Goal: Information Seeking & Learning: Compare options

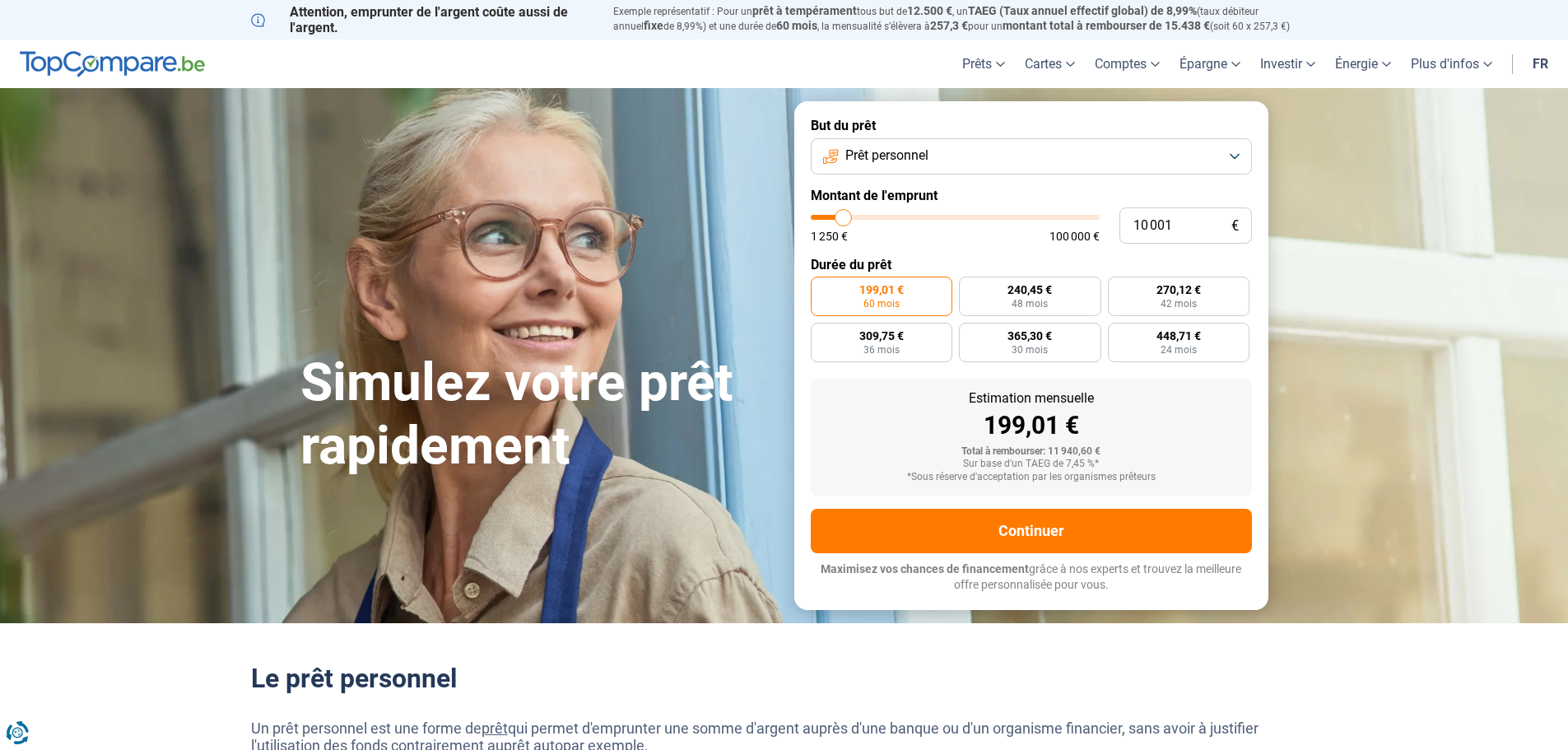
click at [871, 169] on button "Prêt personnel" at bounding box center [1032, 156] width 441 height 36
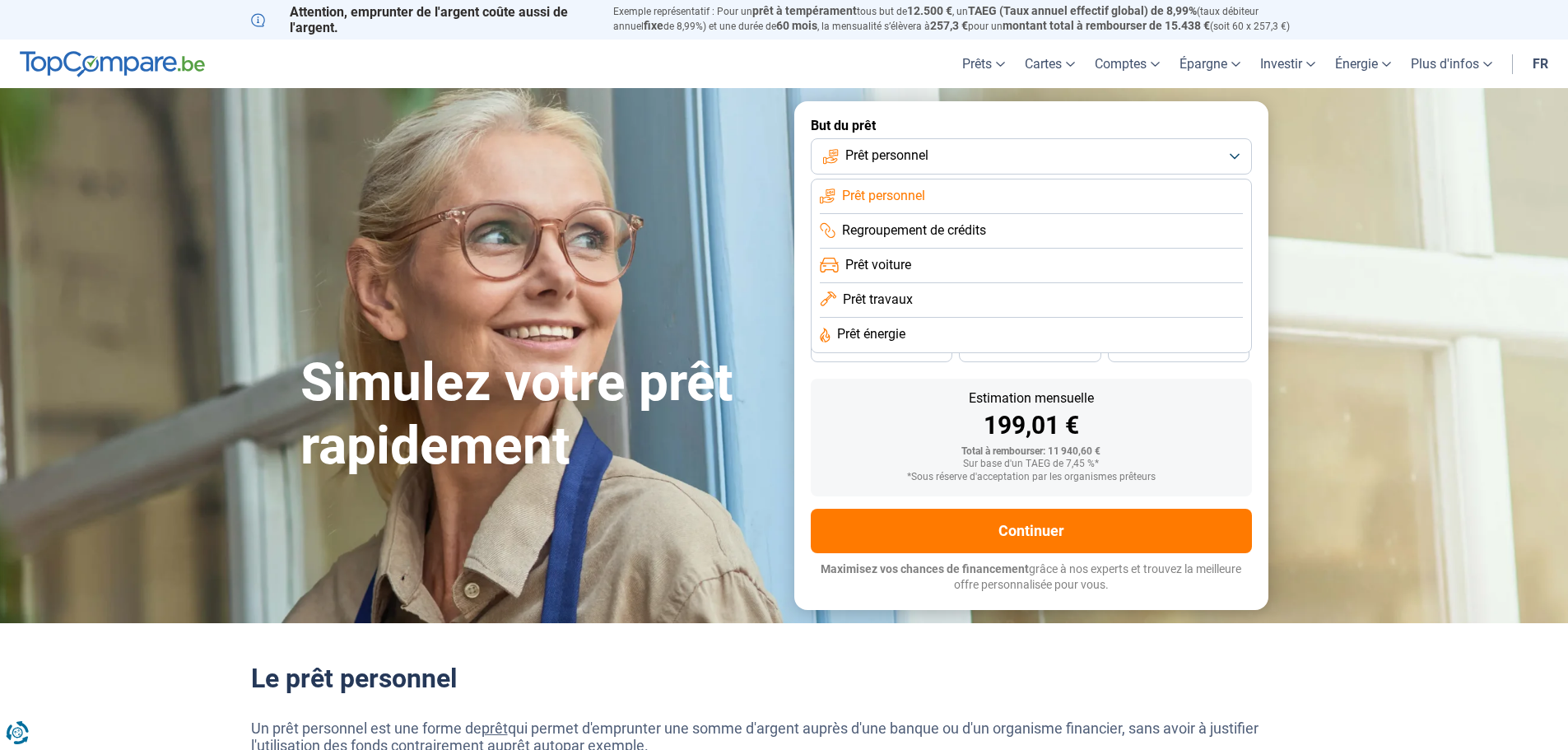
click at [722, 310] on div "Simulez votre prêt rapidement" at bounding box center [537, 356] width 494 height 245
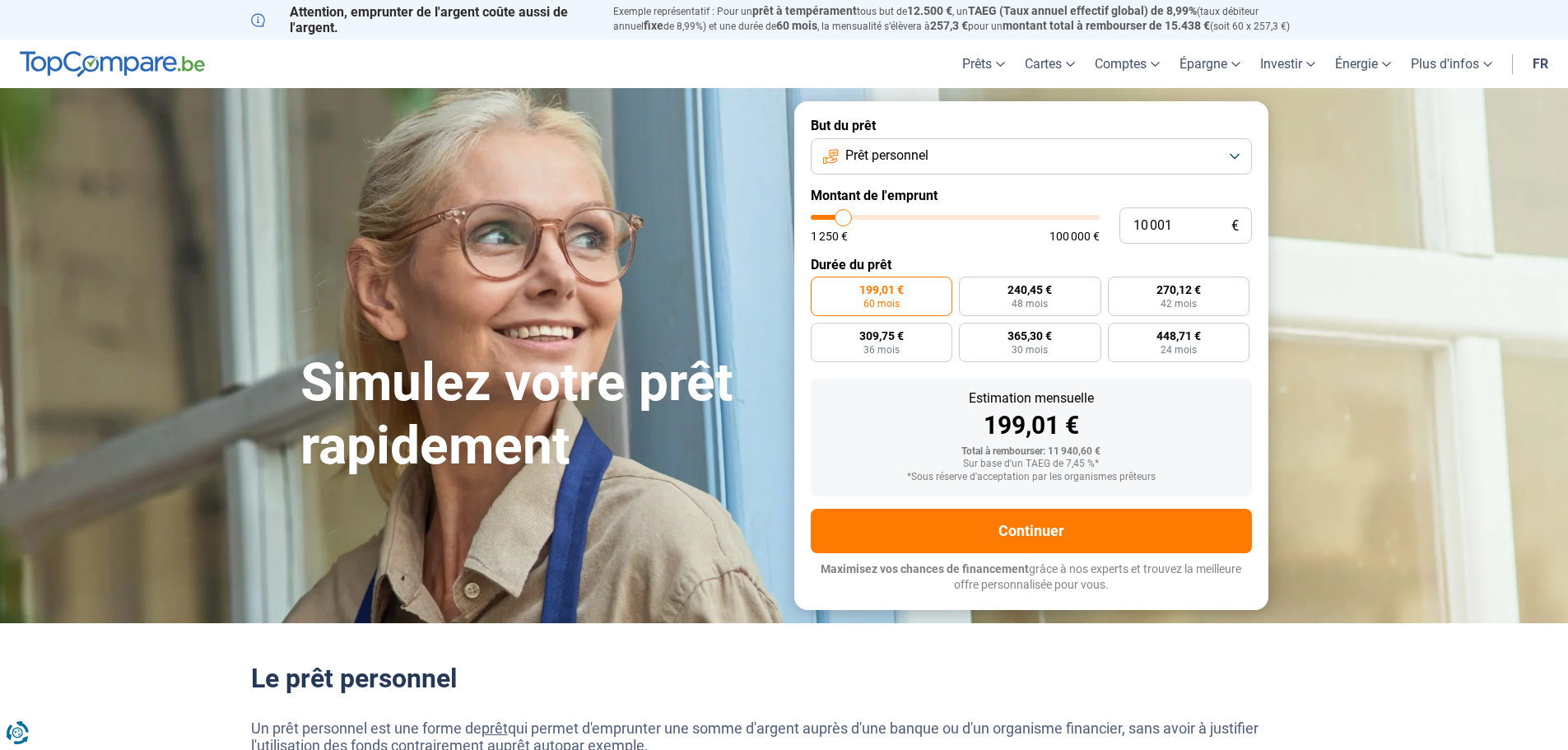
click at [913, 156] on span "Prêt personnel" at bounding box center [886, 156] width 84 height 18
click at [912, 153] on span "Prêt personnel" at bounding box center [886, 156] width 84 height 18
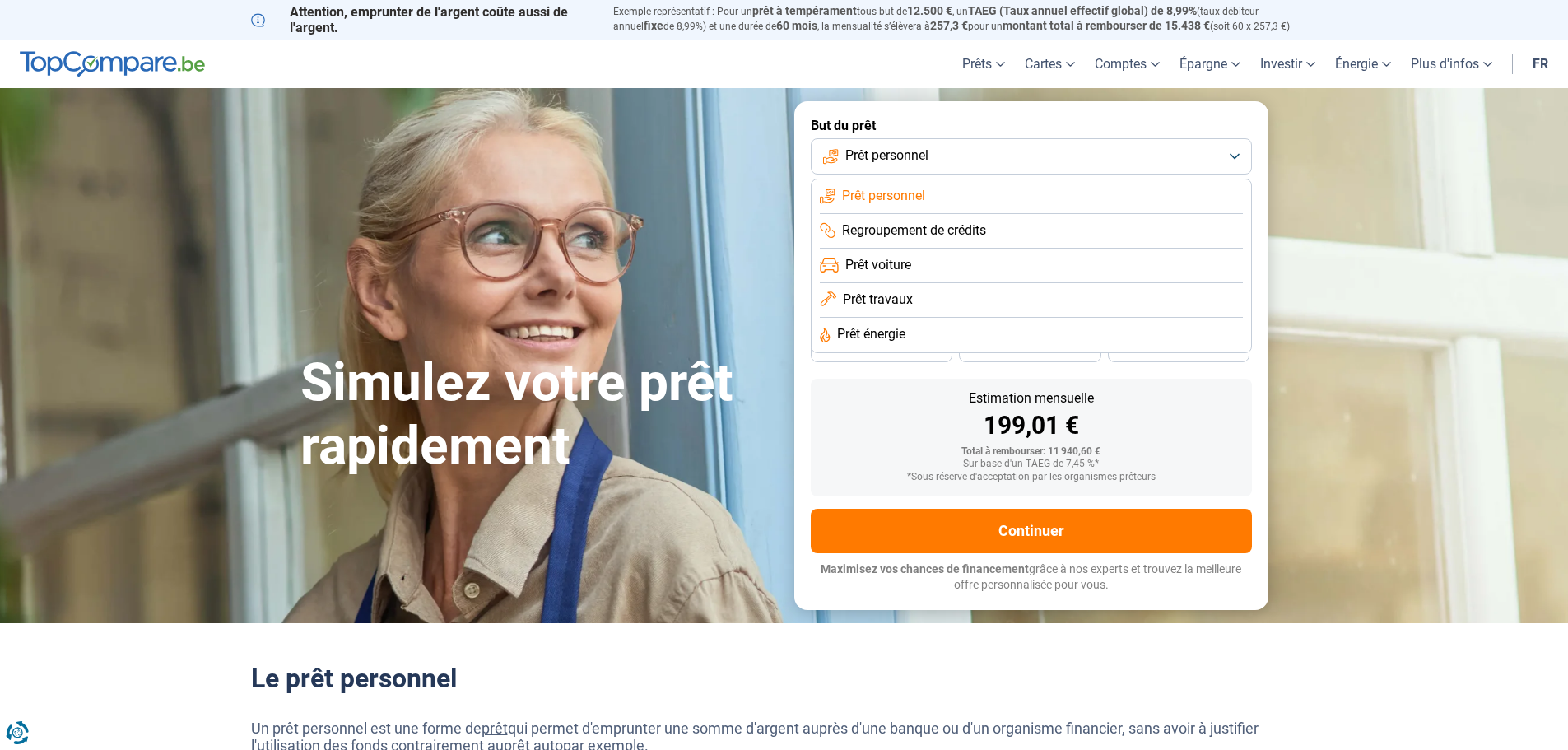
click at [912, 153] on span "Prêt personnel" at bounding box center [886, 156] width 84 height 18
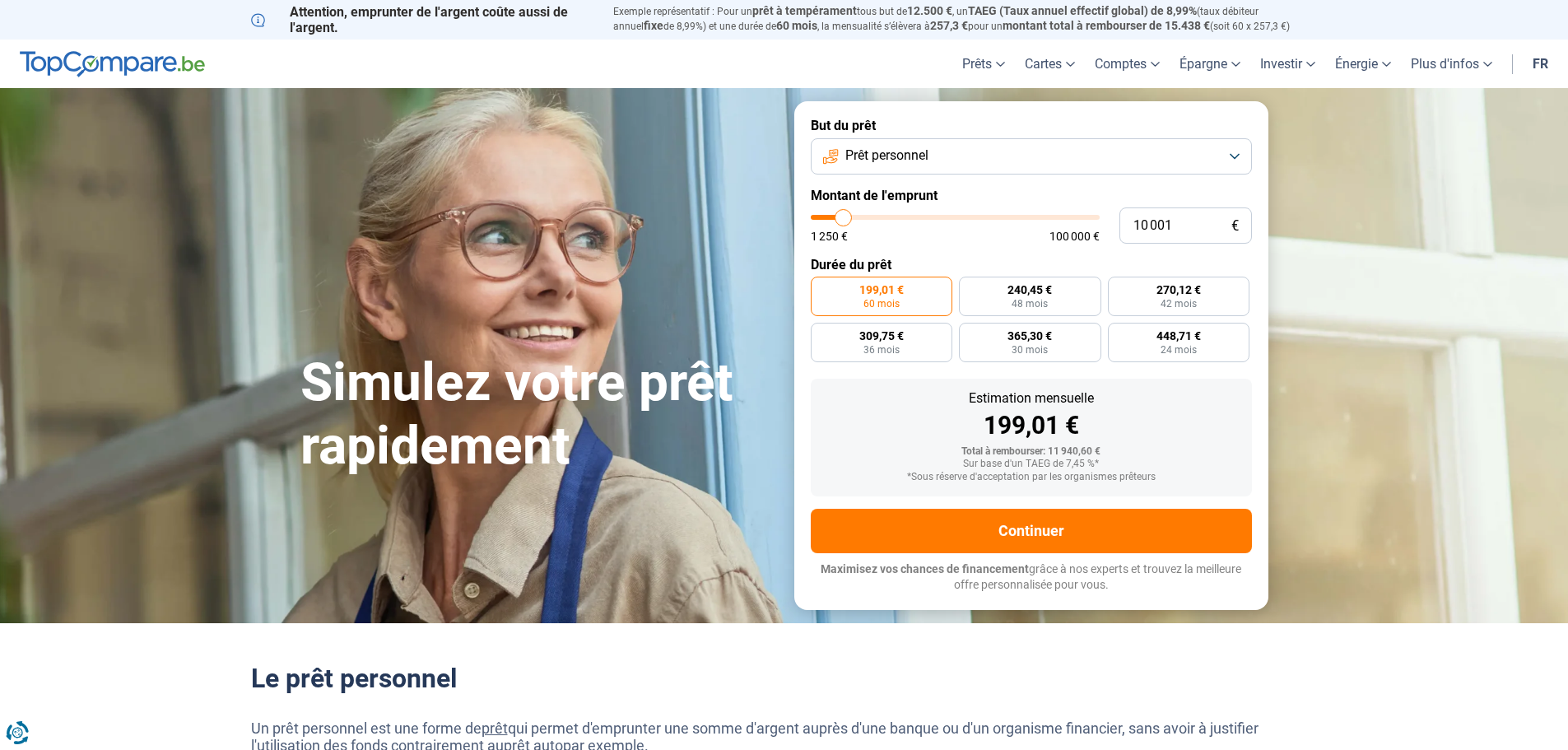
type input "10 500"
type input "10500"
type input "11 000"
type input "11000"
type input "11 250"
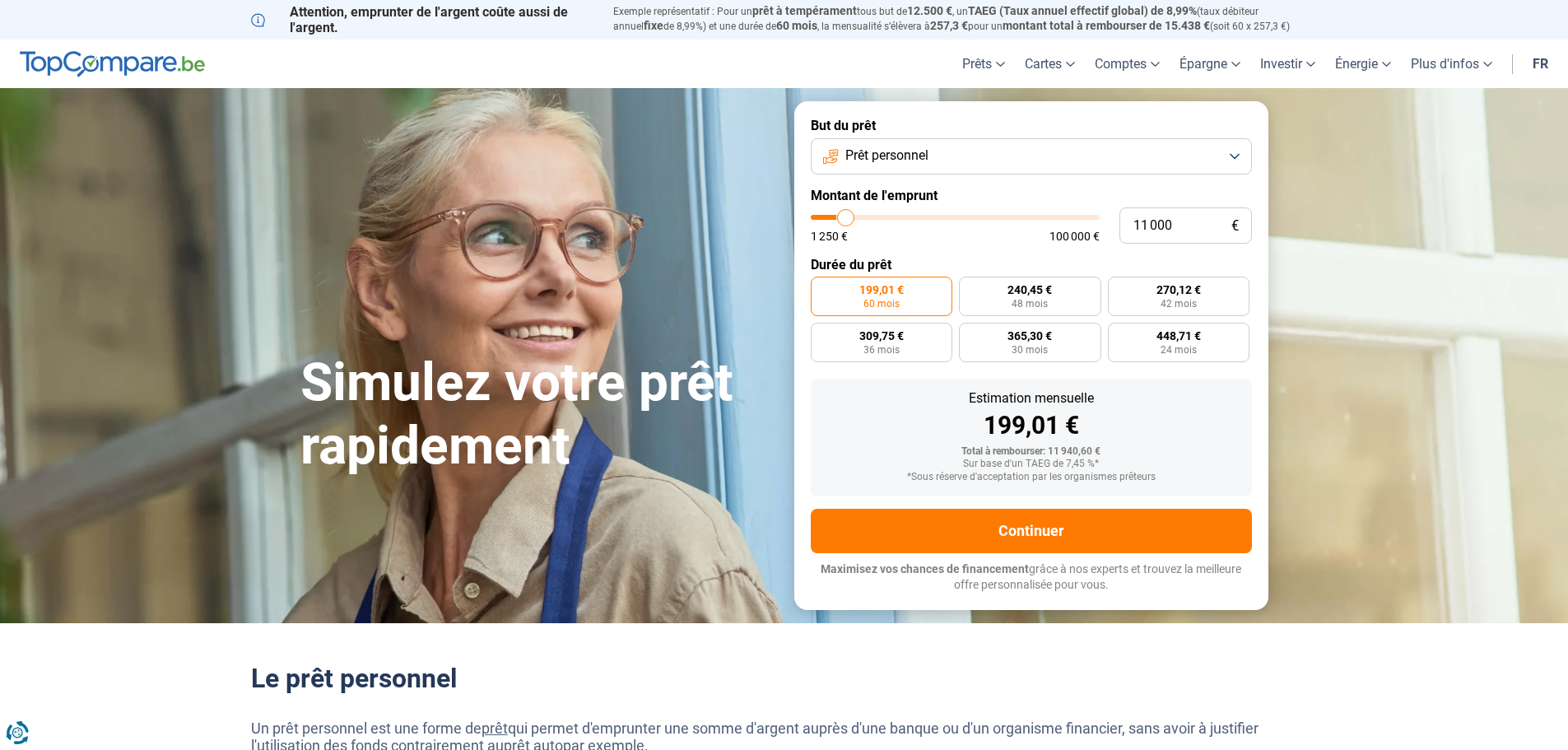
type input "11250"
type input "11 500"
type input "11500"
type input "12 000"
type input "12000"
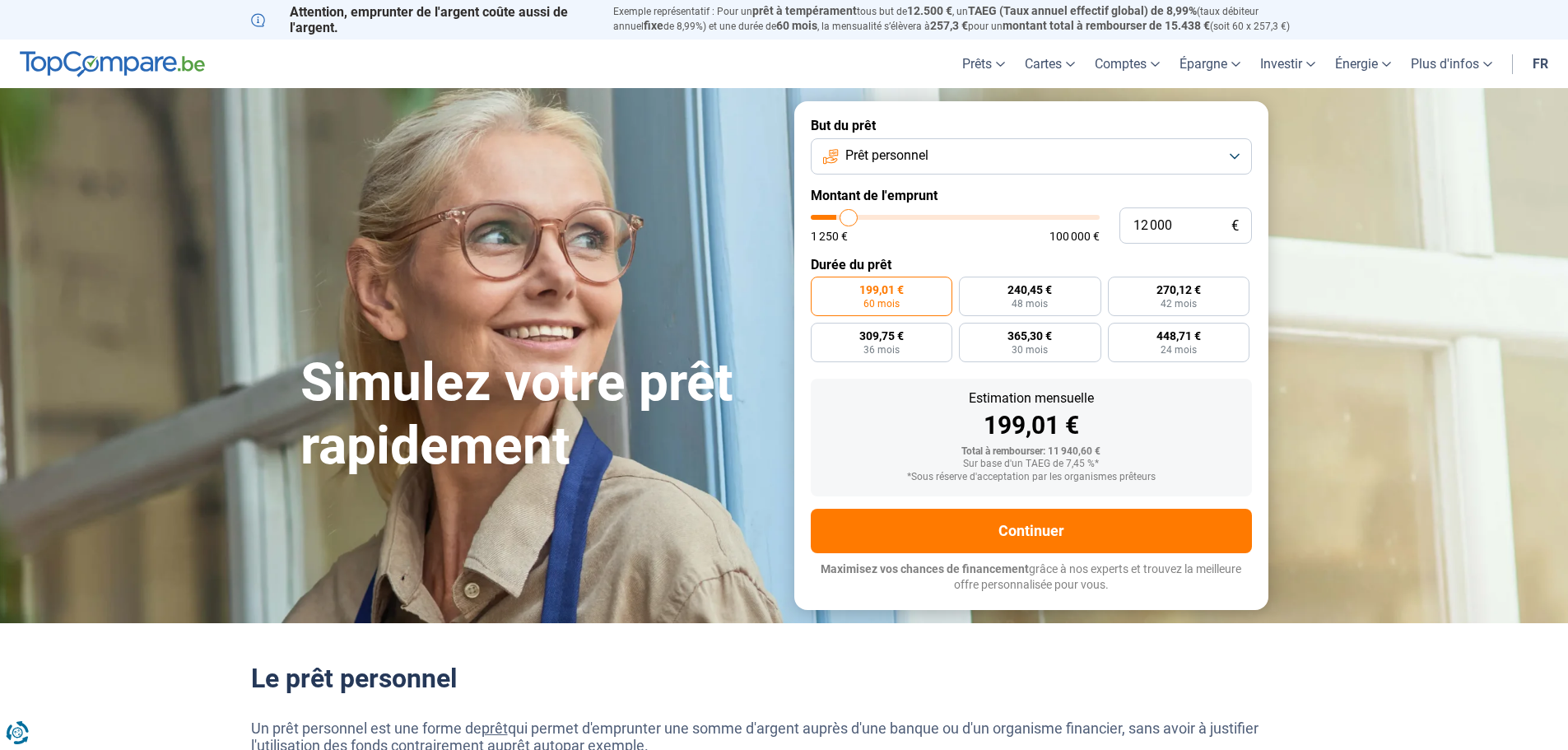
type input "12 500"
type input "12500"
type input "12 750"
type input "12750"
type input "13 500"
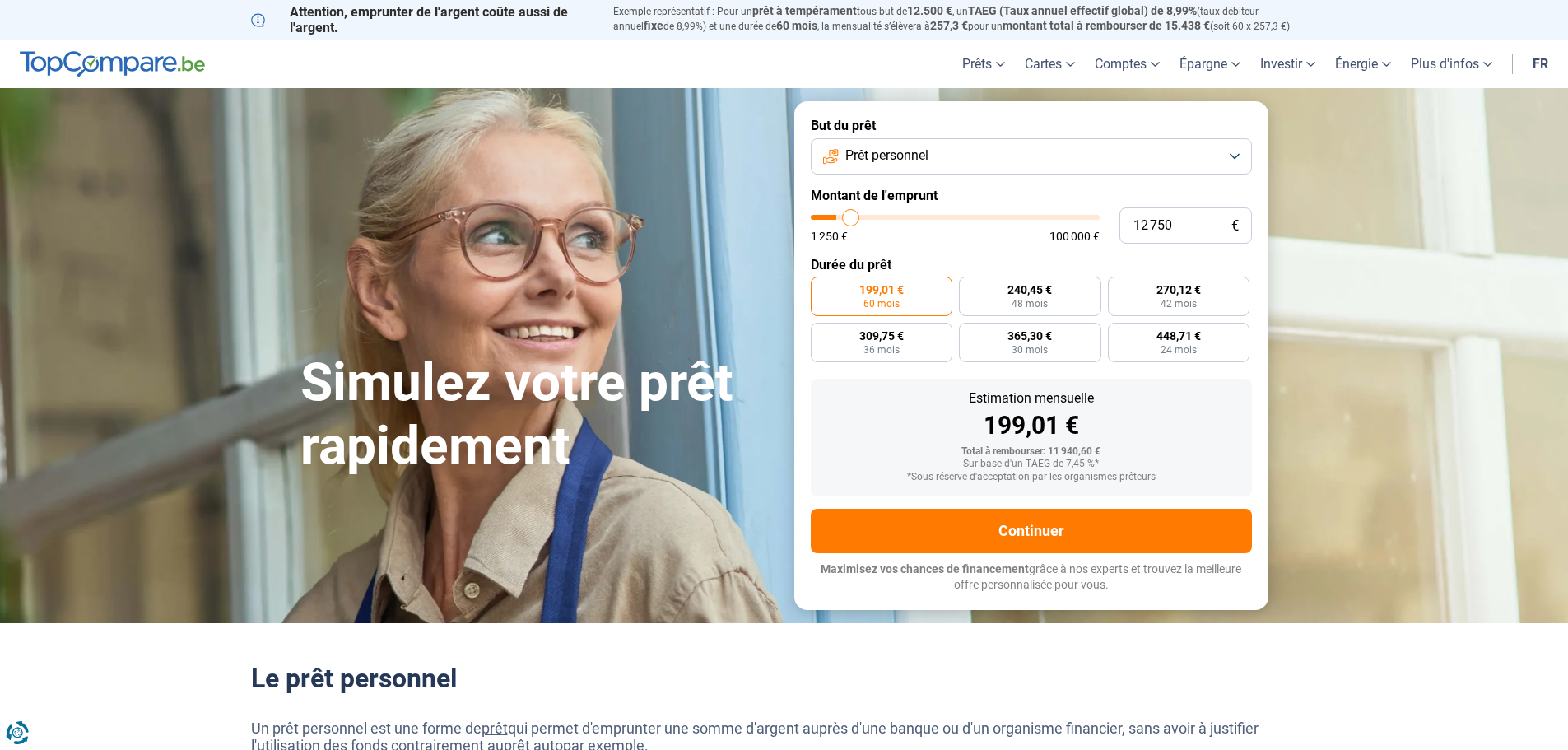
type input "13500"
type input "14 250"
type input "14250"
type input "15 500"
type input "15500"
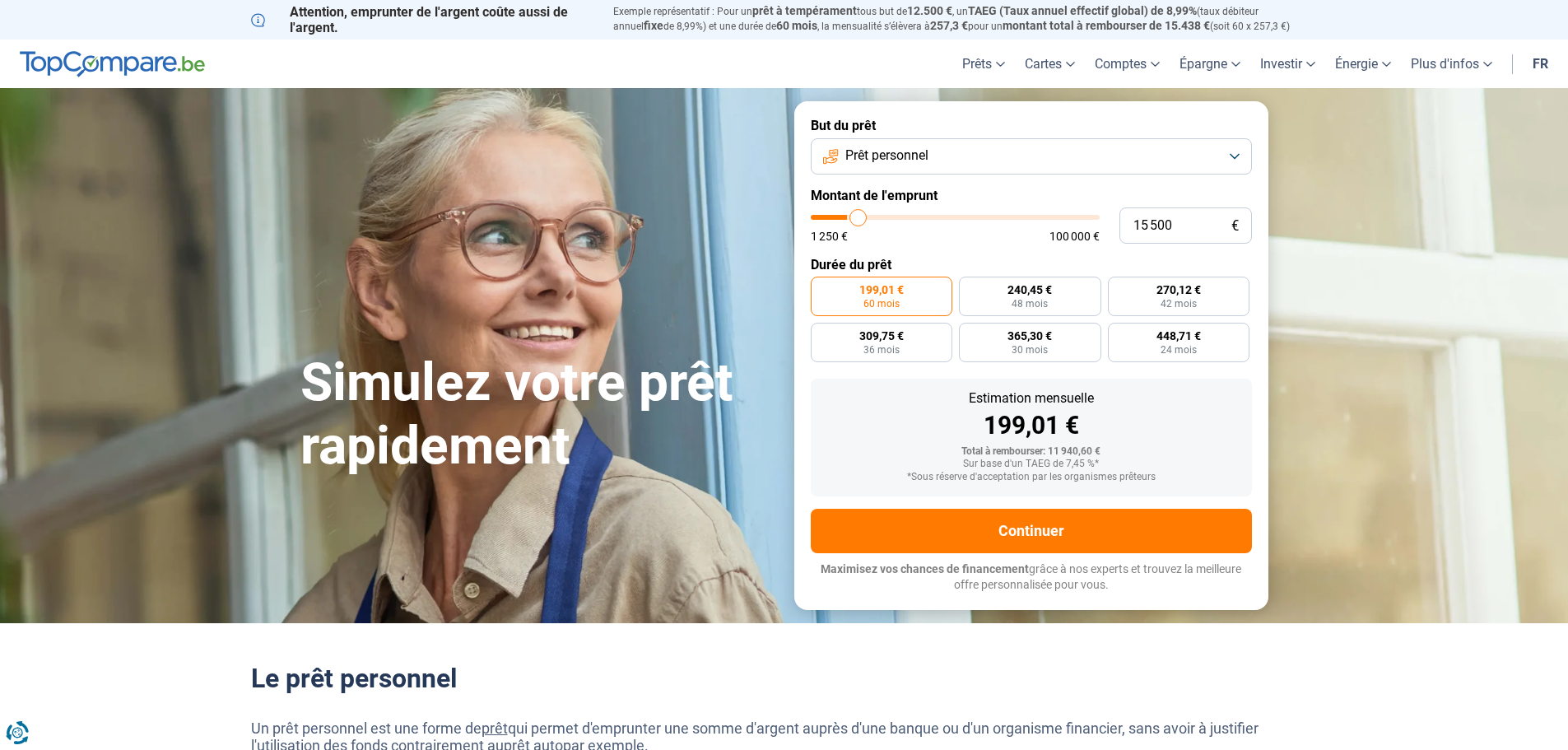
type input "16 250"
type input "16250"
type input "17 500"
type input "17500"
type input "18 500"
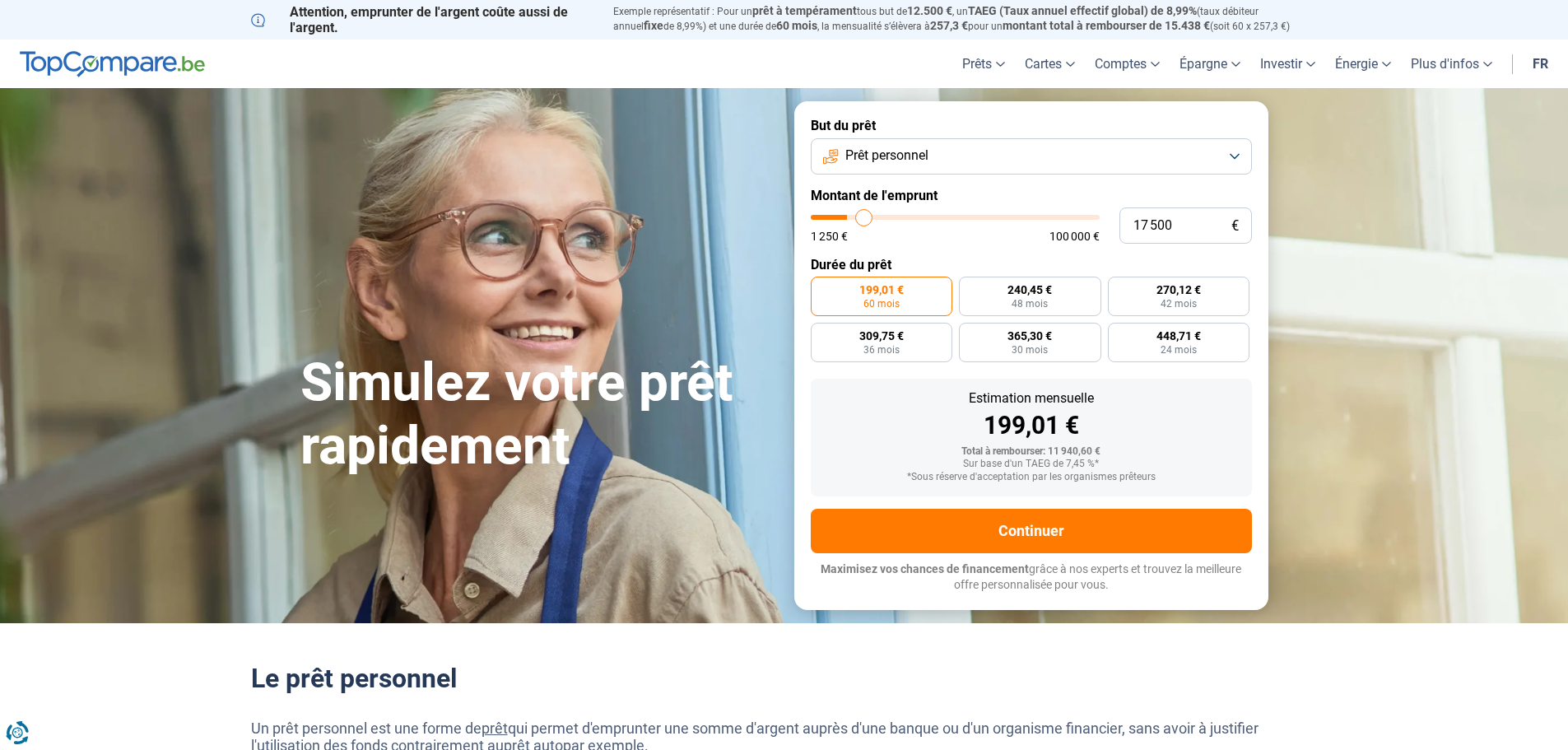
type input "18500"
type input "19 000"
type input "19000"
type input "20 250"
type input "20250"
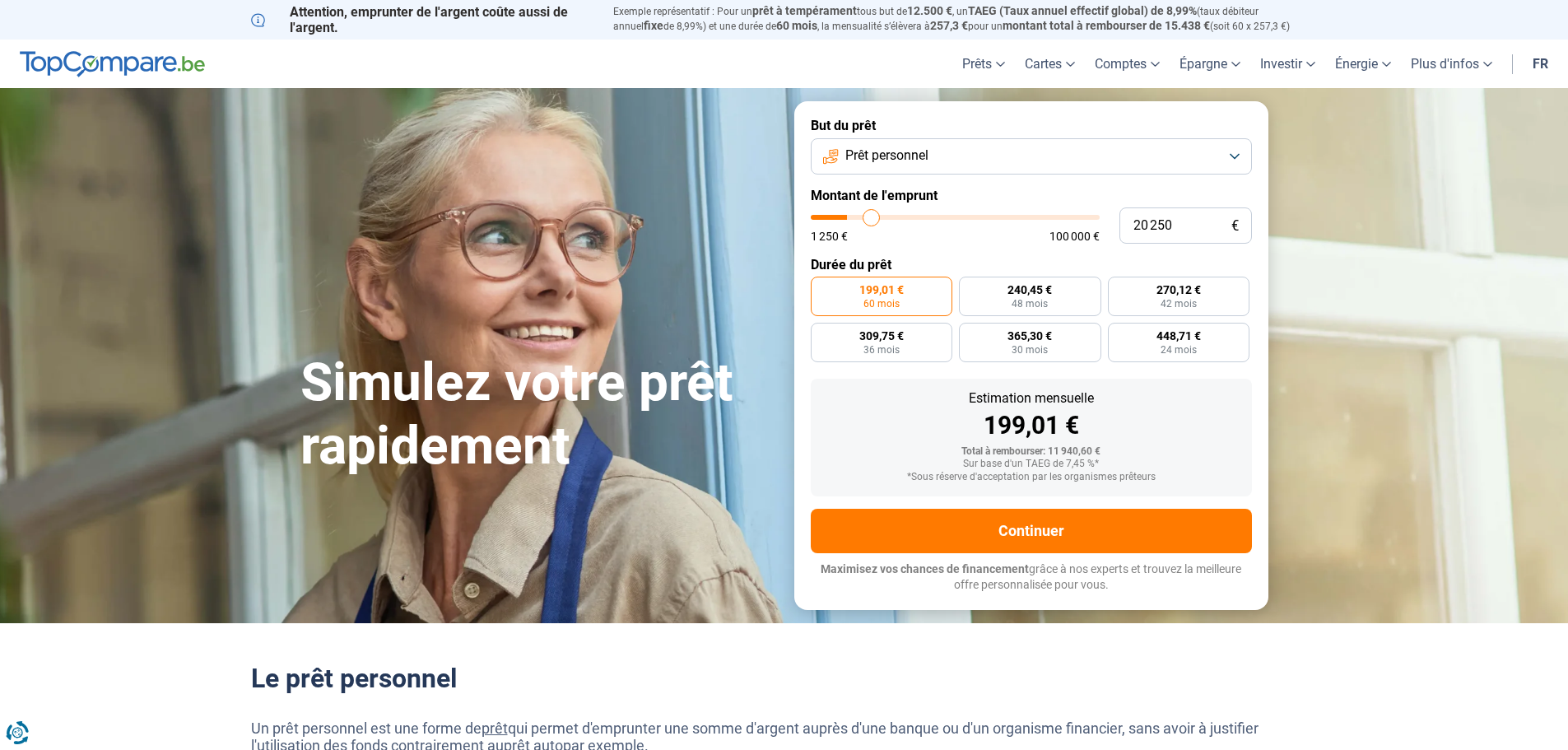
type input "20 750"
type input "20750"
type input "22 000"
type input "22000"
type input "22 750"
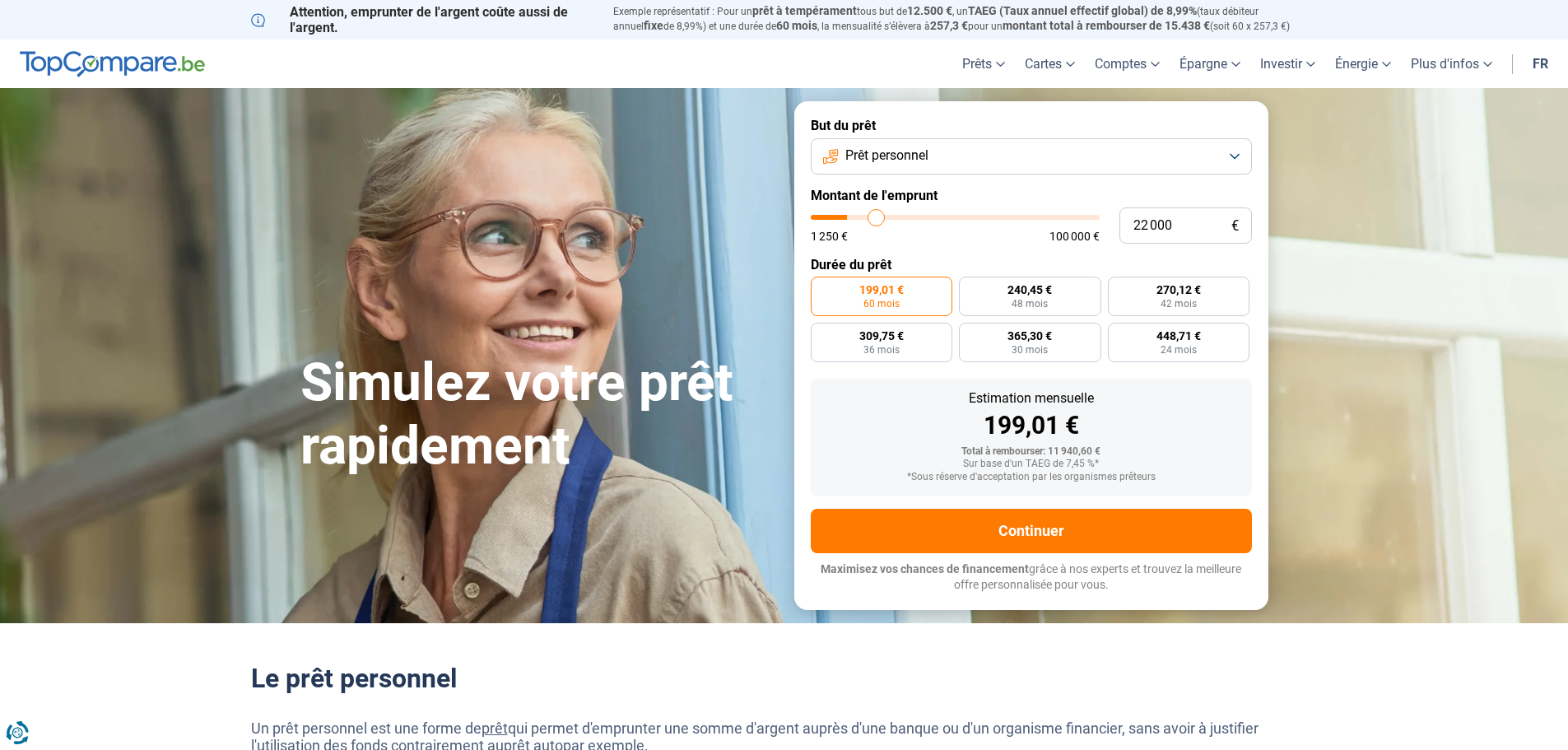
type input "22750"
type input "23 750"
type input "23750"
type input "24 500"
type input "24500"
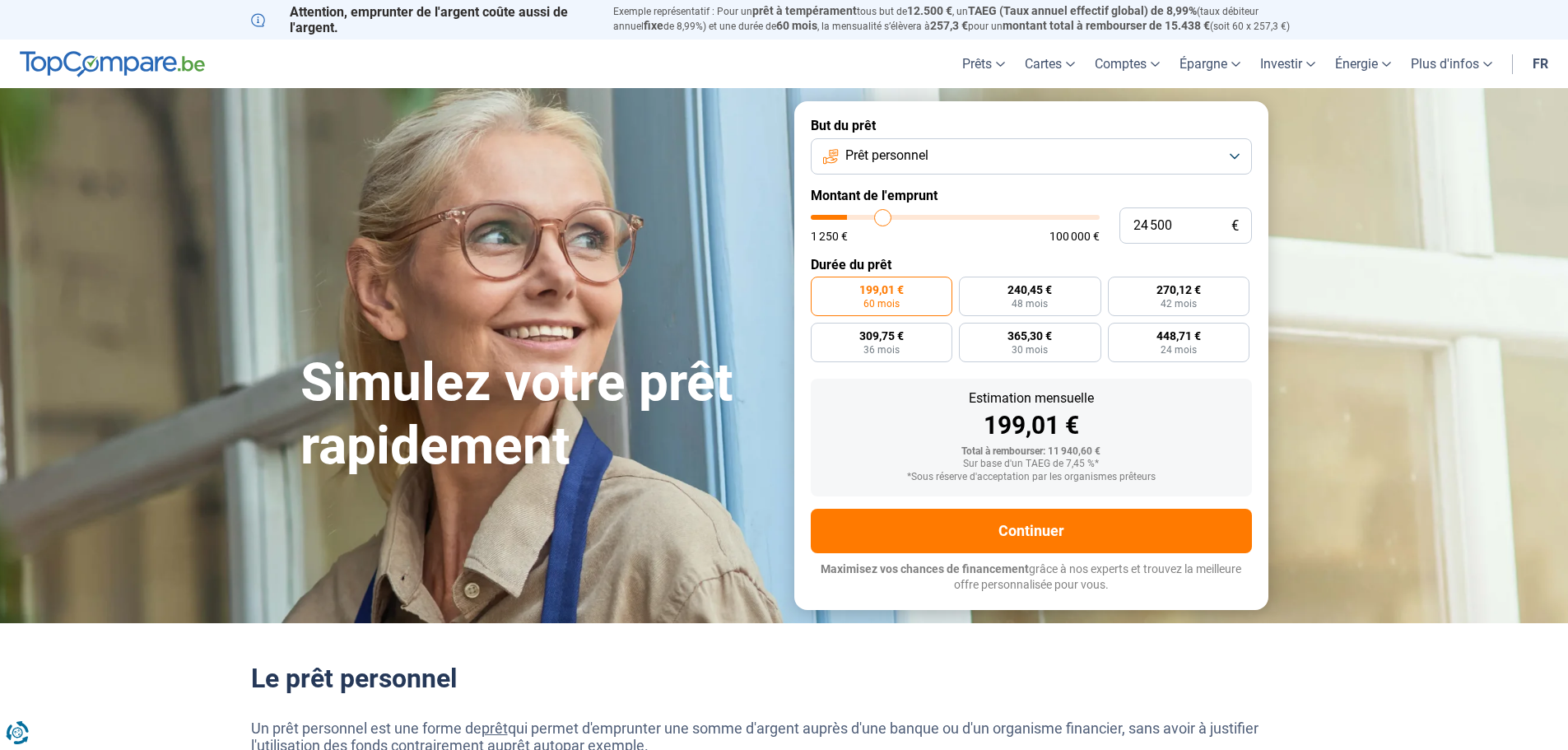
type input "26 000"
type input "26000"
type input "27 500"
type input "27500"
type input "28 250"
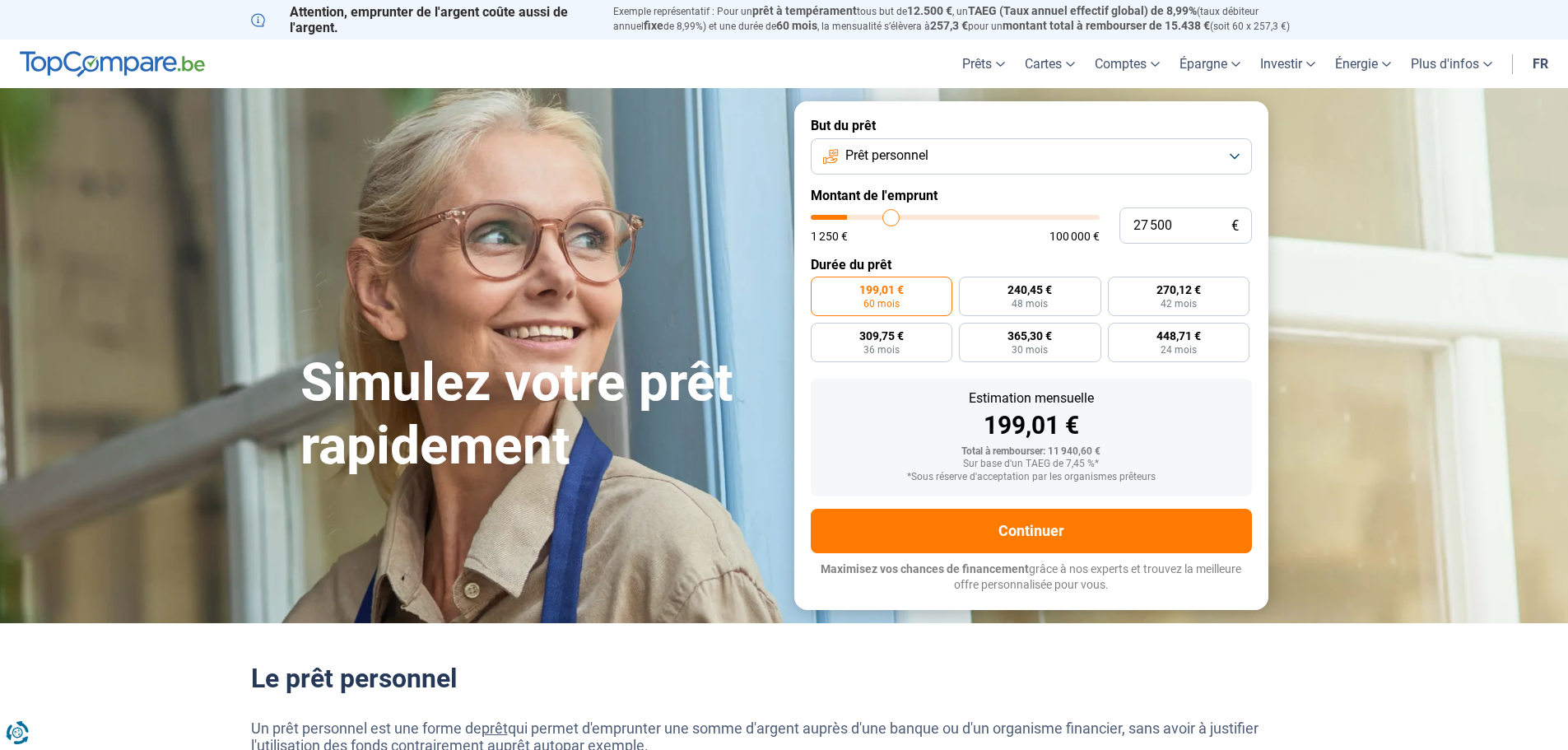
type input "28250"
type input "29 750"
type input "29750"
type input "30 750"
type input "30750"
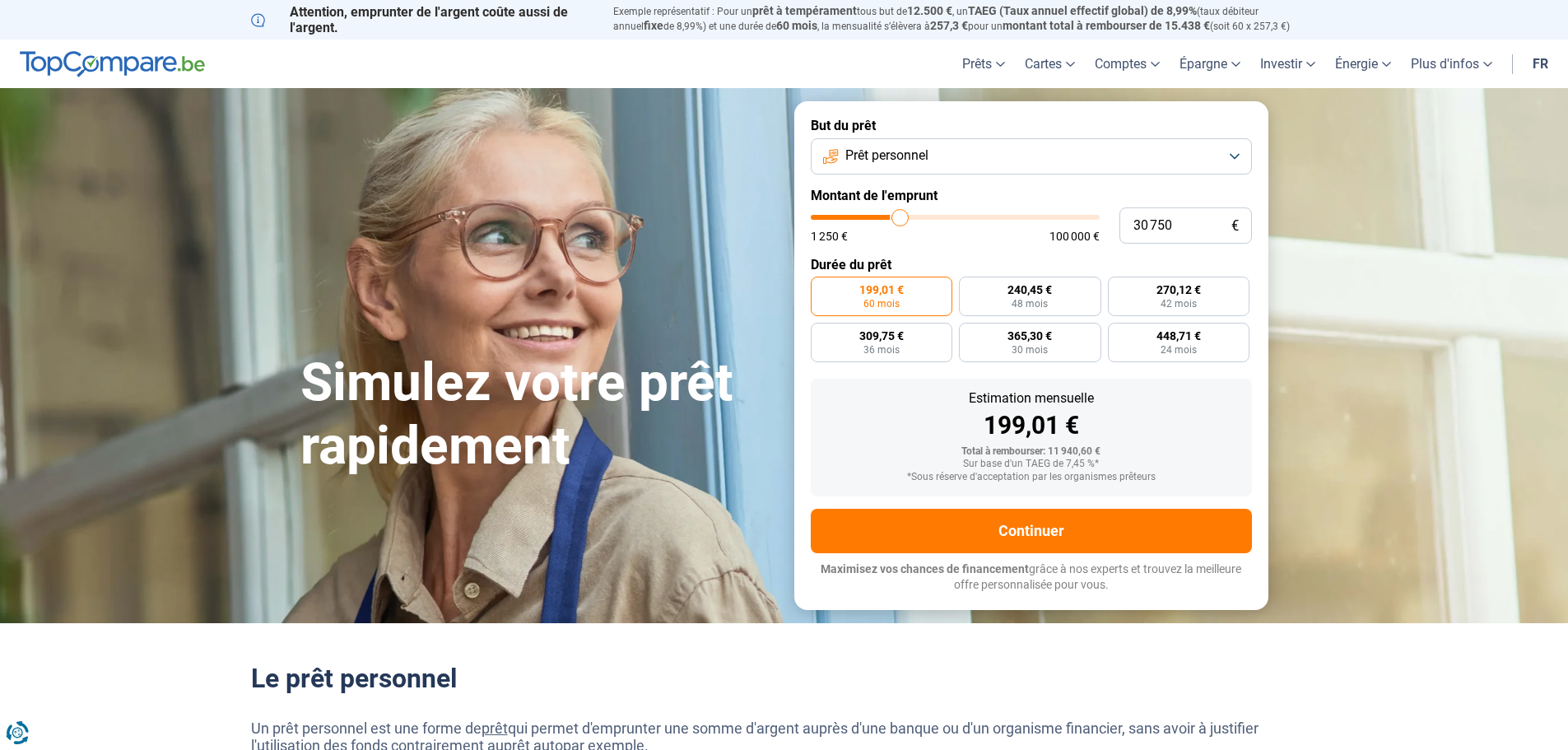
type input "32 250"
type input "32250"
type input "32 750"
type input "32750"
type input "33 750"
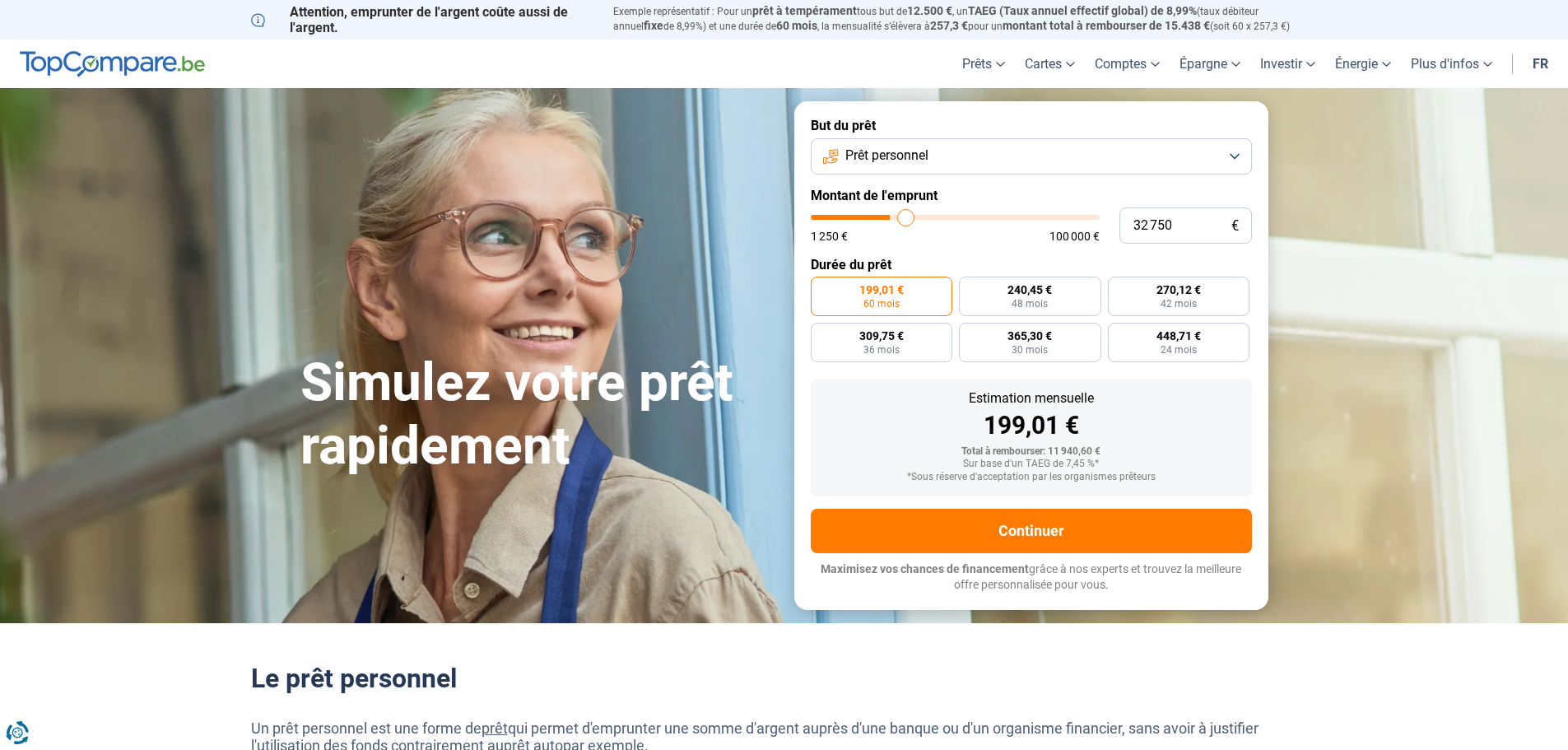
type input "33750"
type input "34 250"
type input "34250"
type input "35 000"
type input "35000"
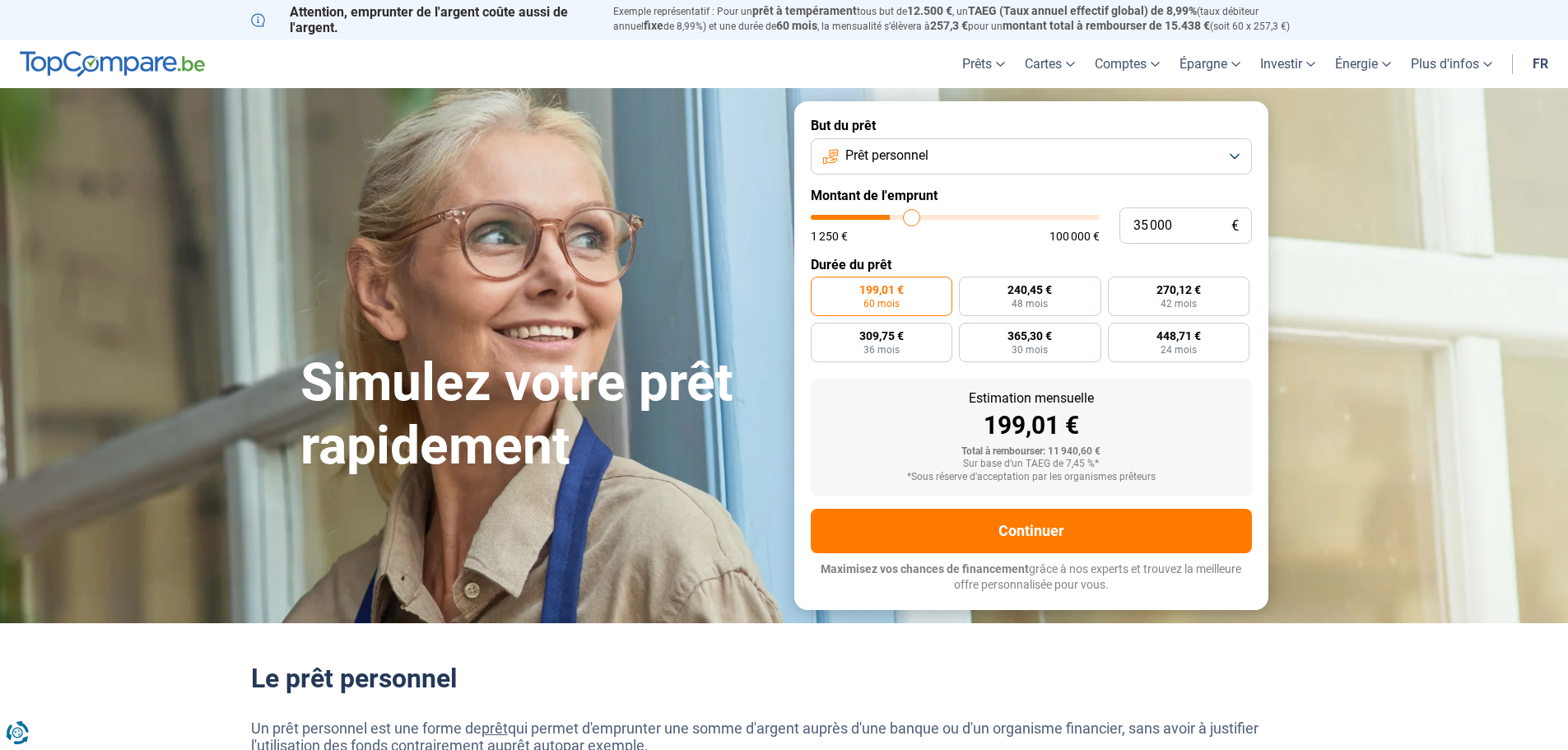
type input "35 500"
type input "35500"
type input "35 750"
type input "35750"
type input "36 500"
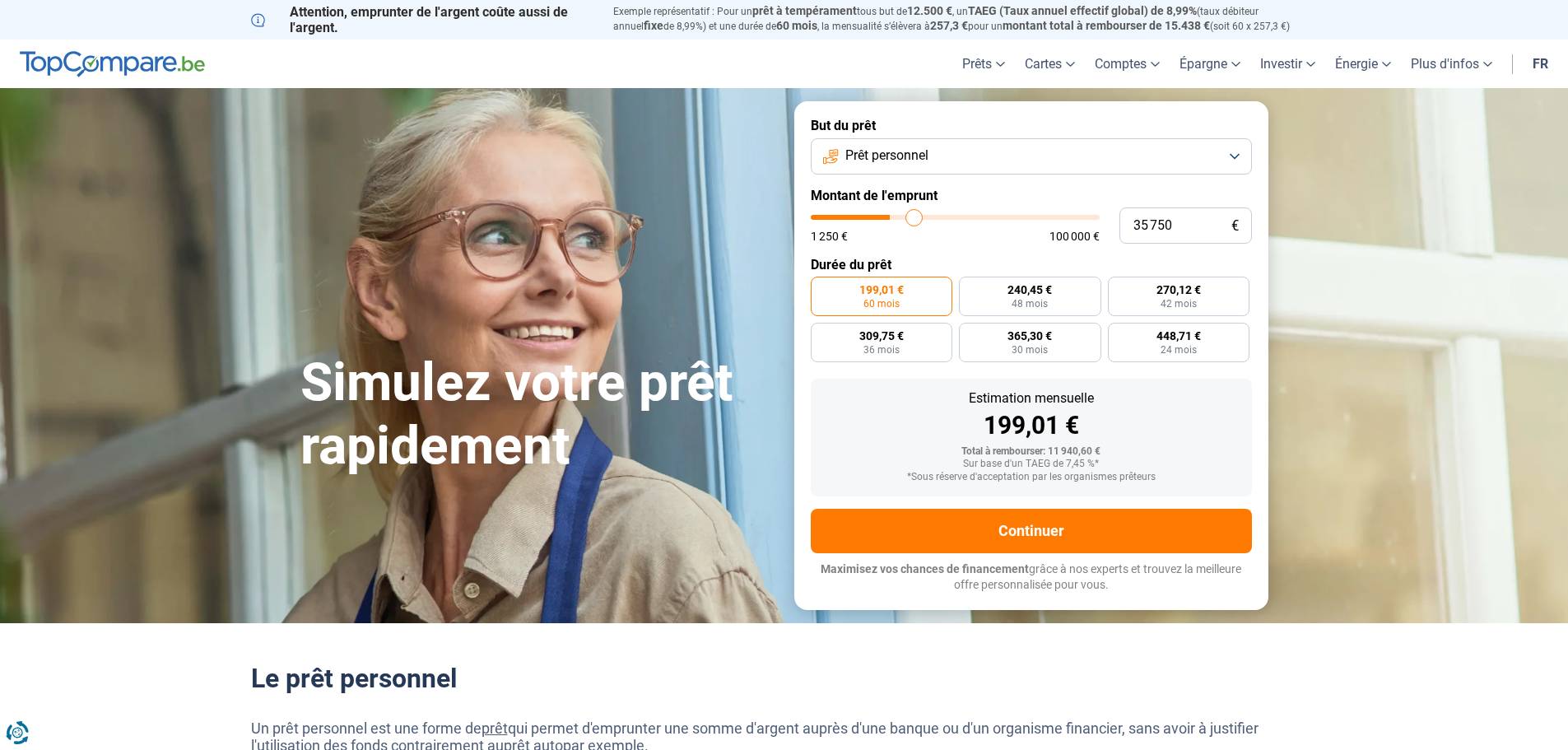
type input "36500"
type input "36 750"
type input "36750"
type input "37 000"
type input "37000"
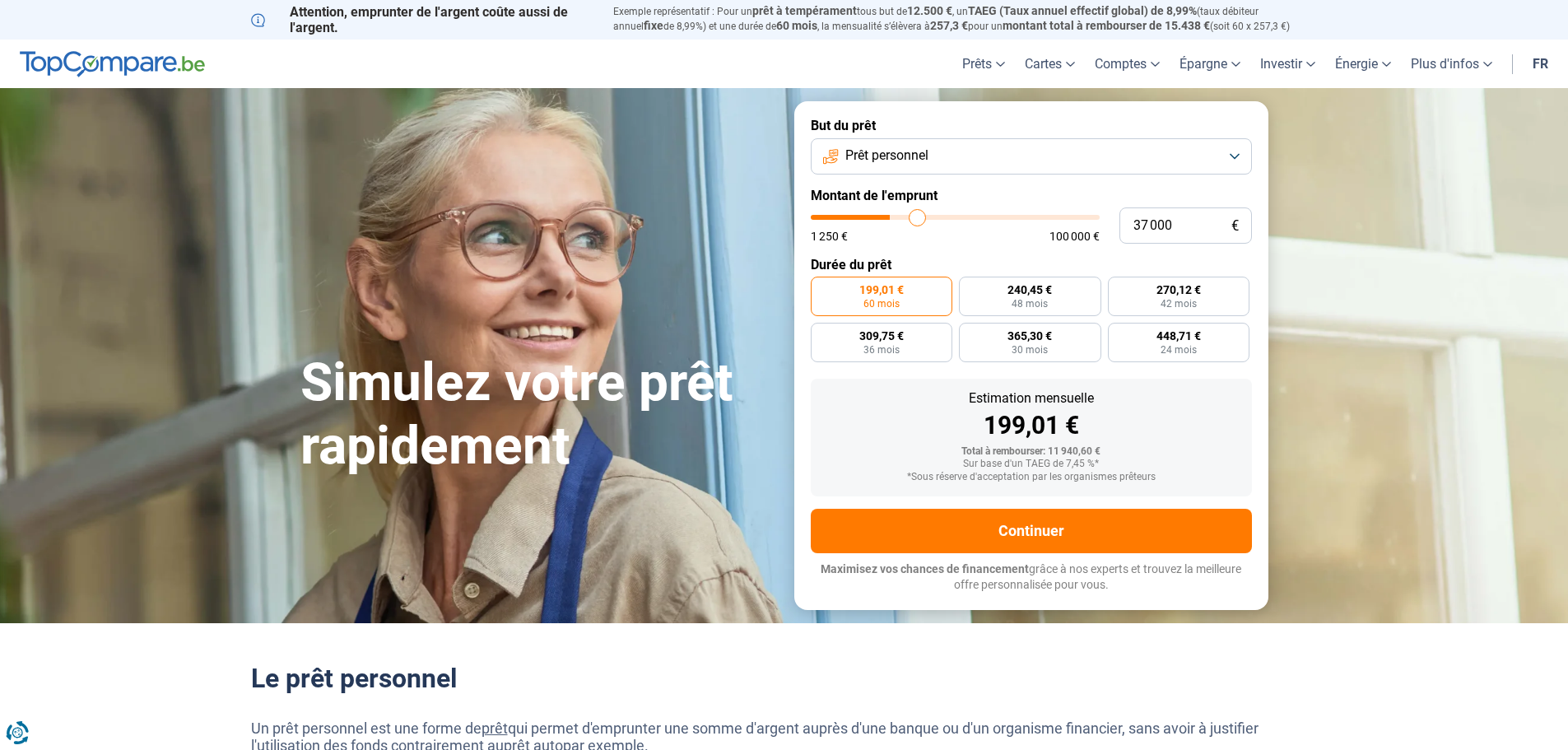
type input "37 250"
type input "37250"
type input "37 750"
type input "37750"
type input "38 000"
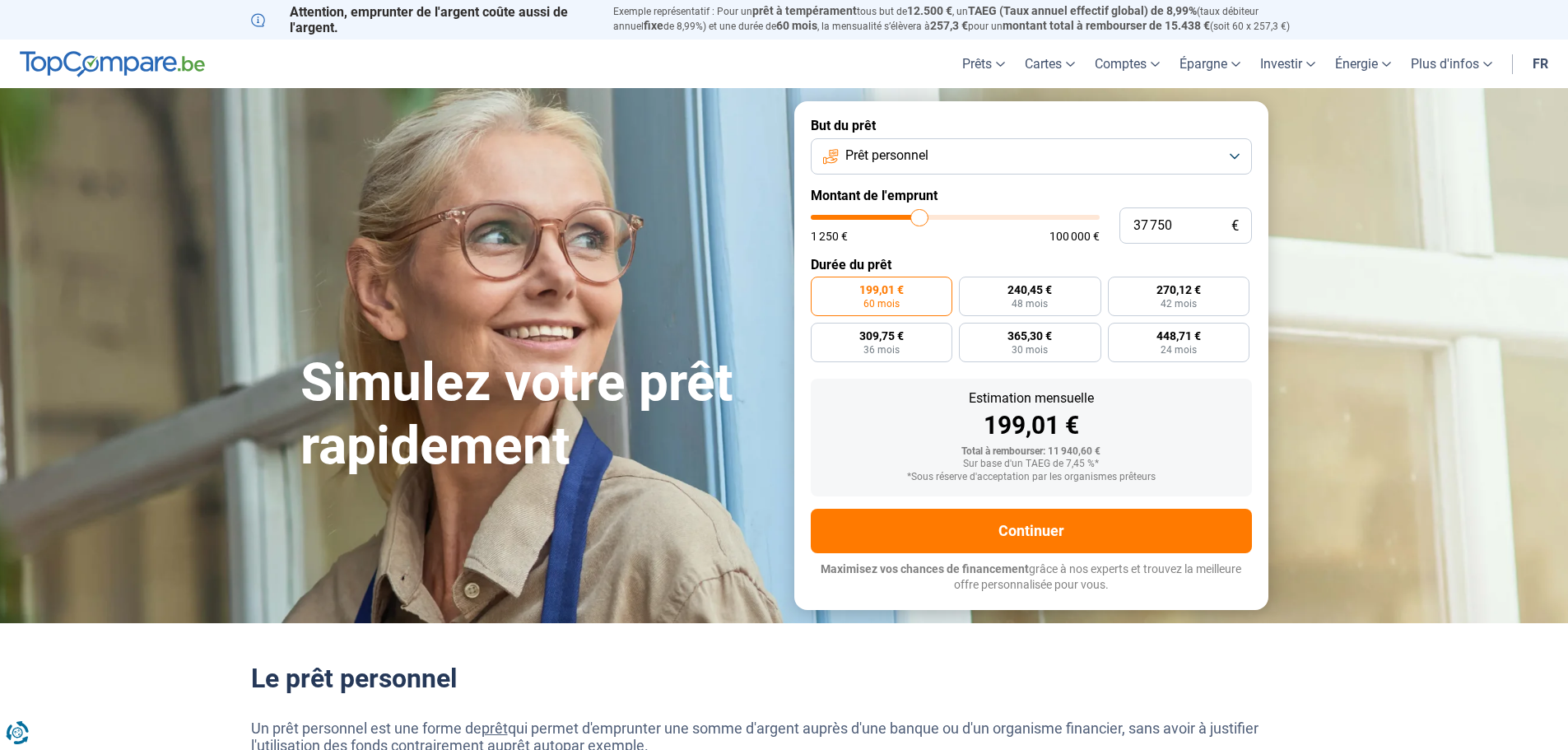
type input "38000"
type input "38 250"
type input "38250"
type input "37 750"
type input "37750"
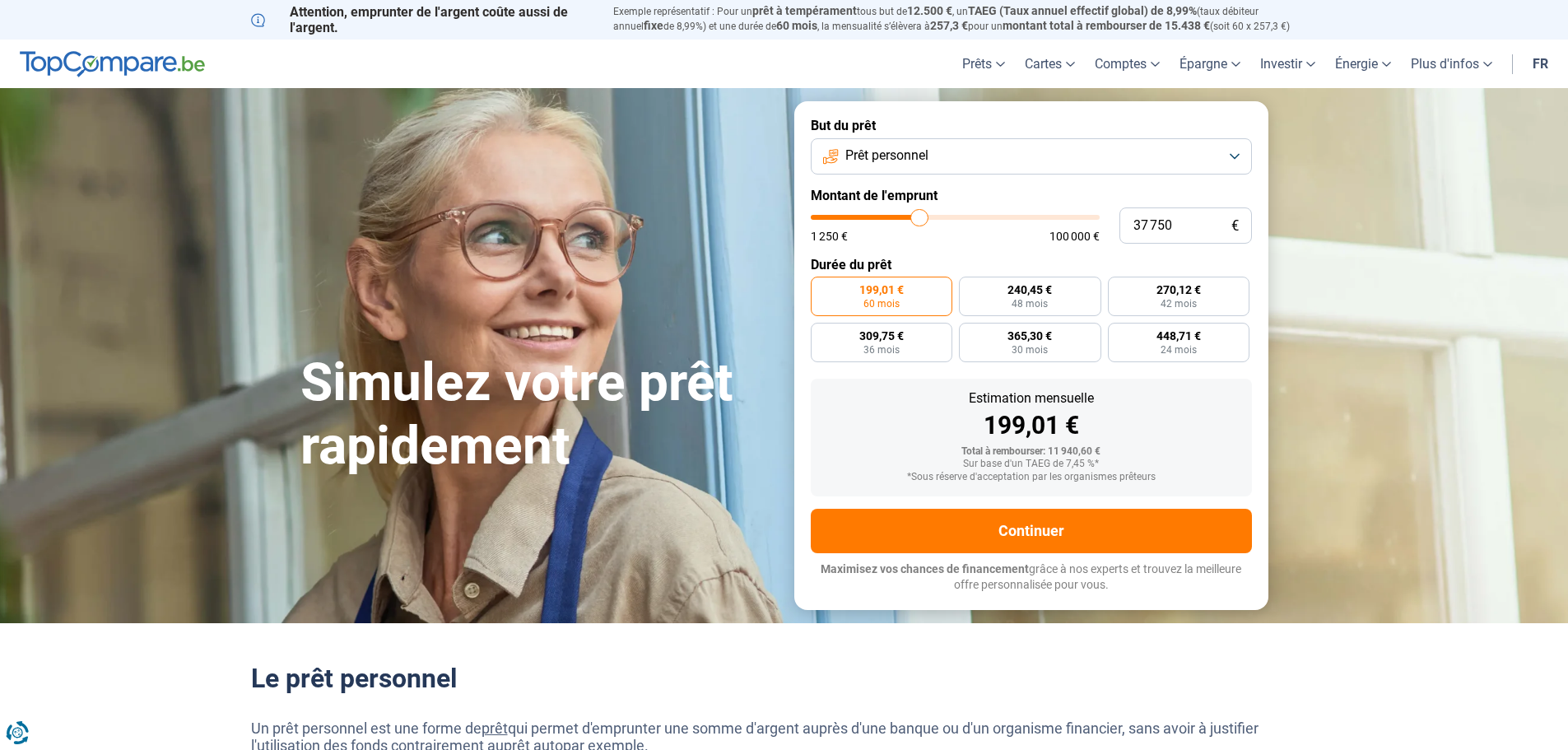
type input "36 750"
type input "36750"
type input "35 500"
type input "35500"
type input "34 250"
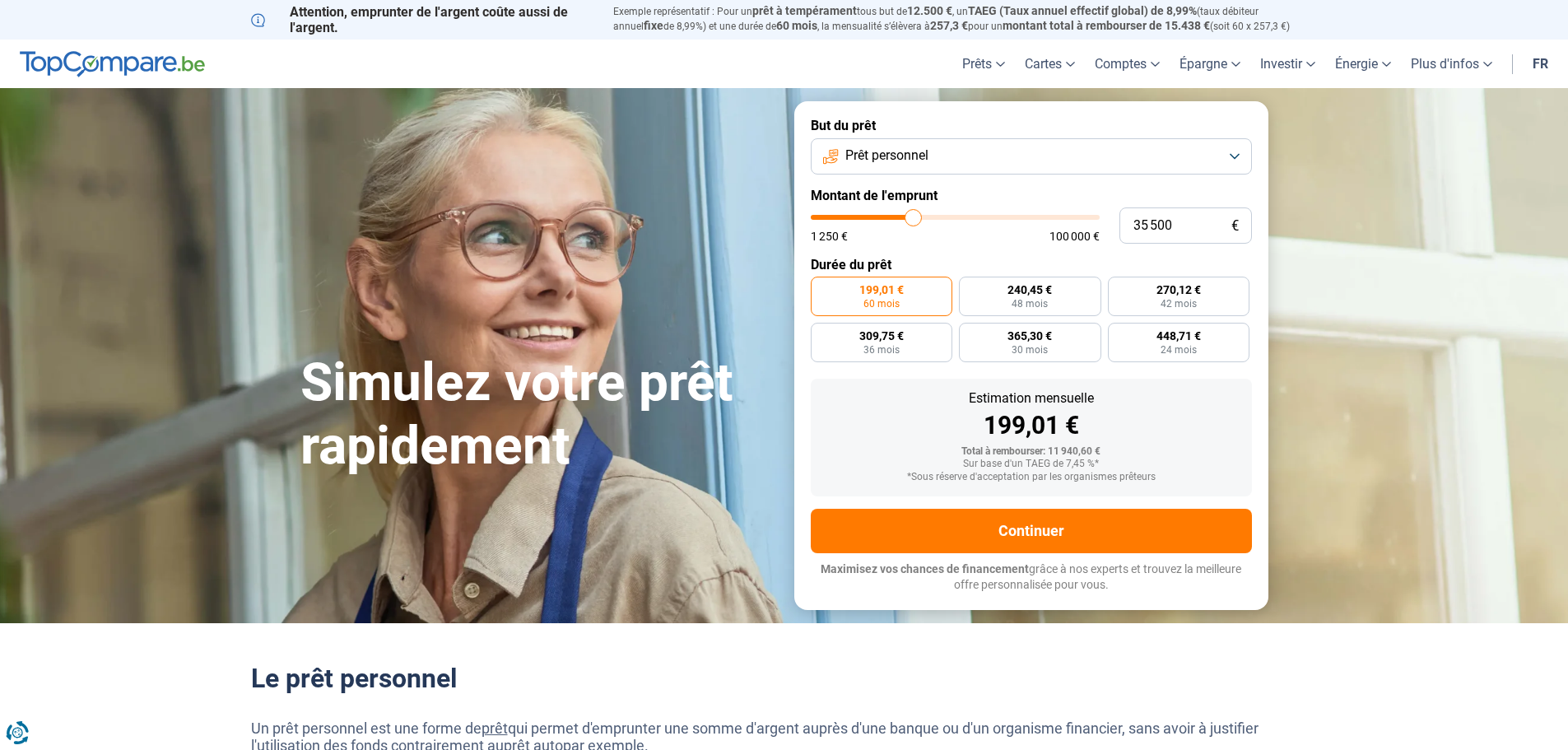
type input "34250"
type input "32 250"
type input "32250"
type input "31 250"
type input "31250"
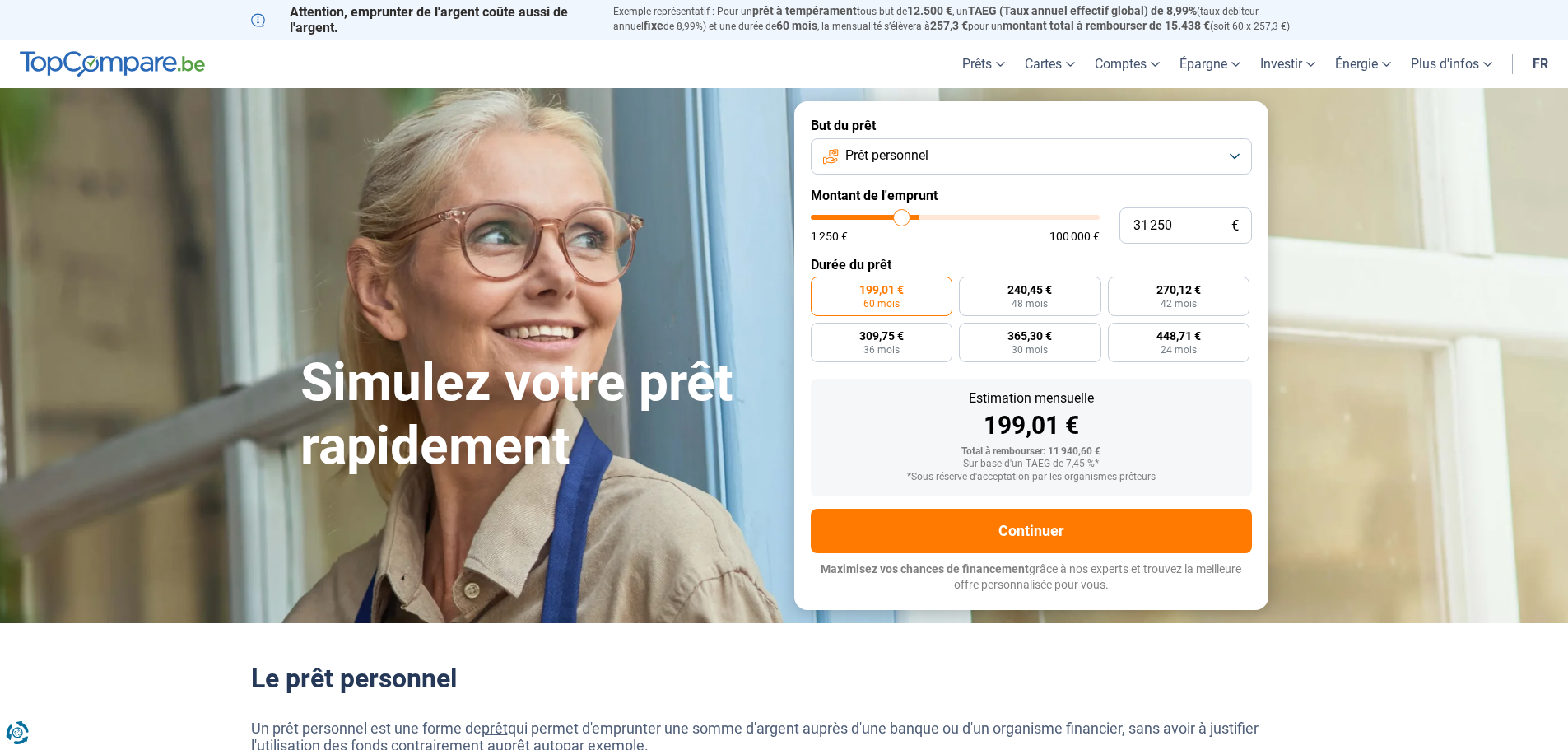
type input "30 750"
type input "30750"
type input "30 250"
type input "30250"
type input "29 750"
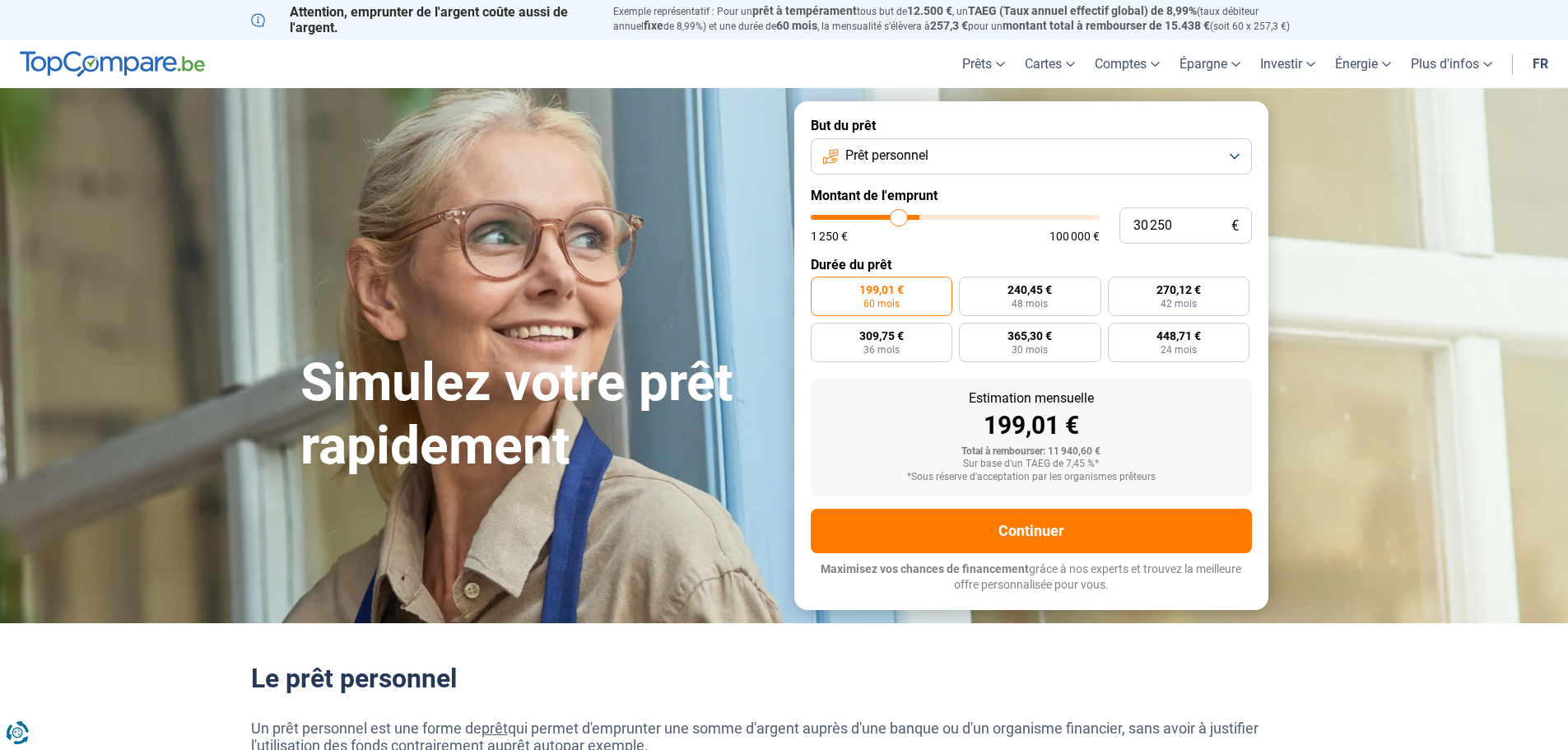
type input "29750"
type input "29 500"
type input "29500"
type input "29 000"
type input "29000"
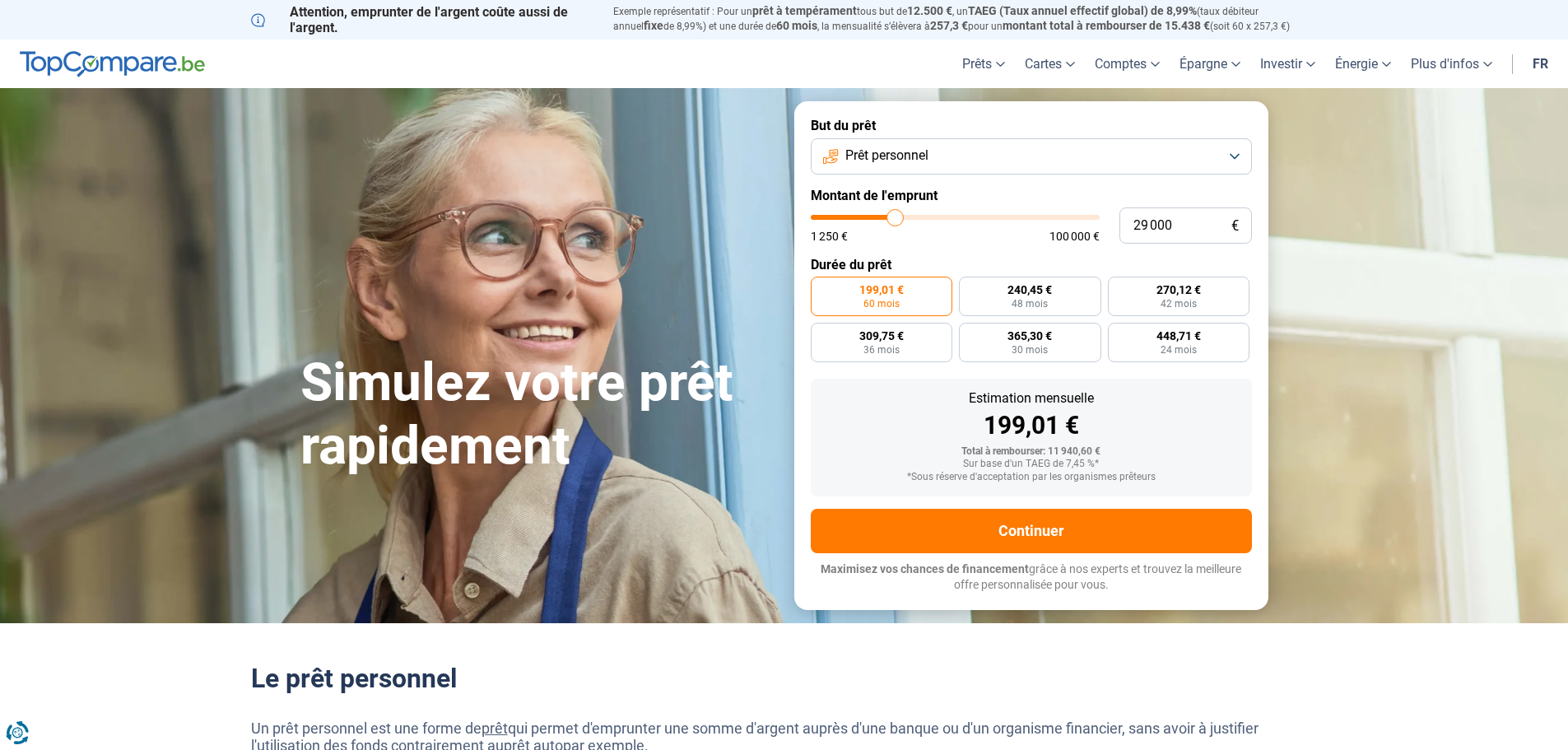
type input "28 750"
type input "28750"
type input "28 250"
type input "28250"
type input "27 750"
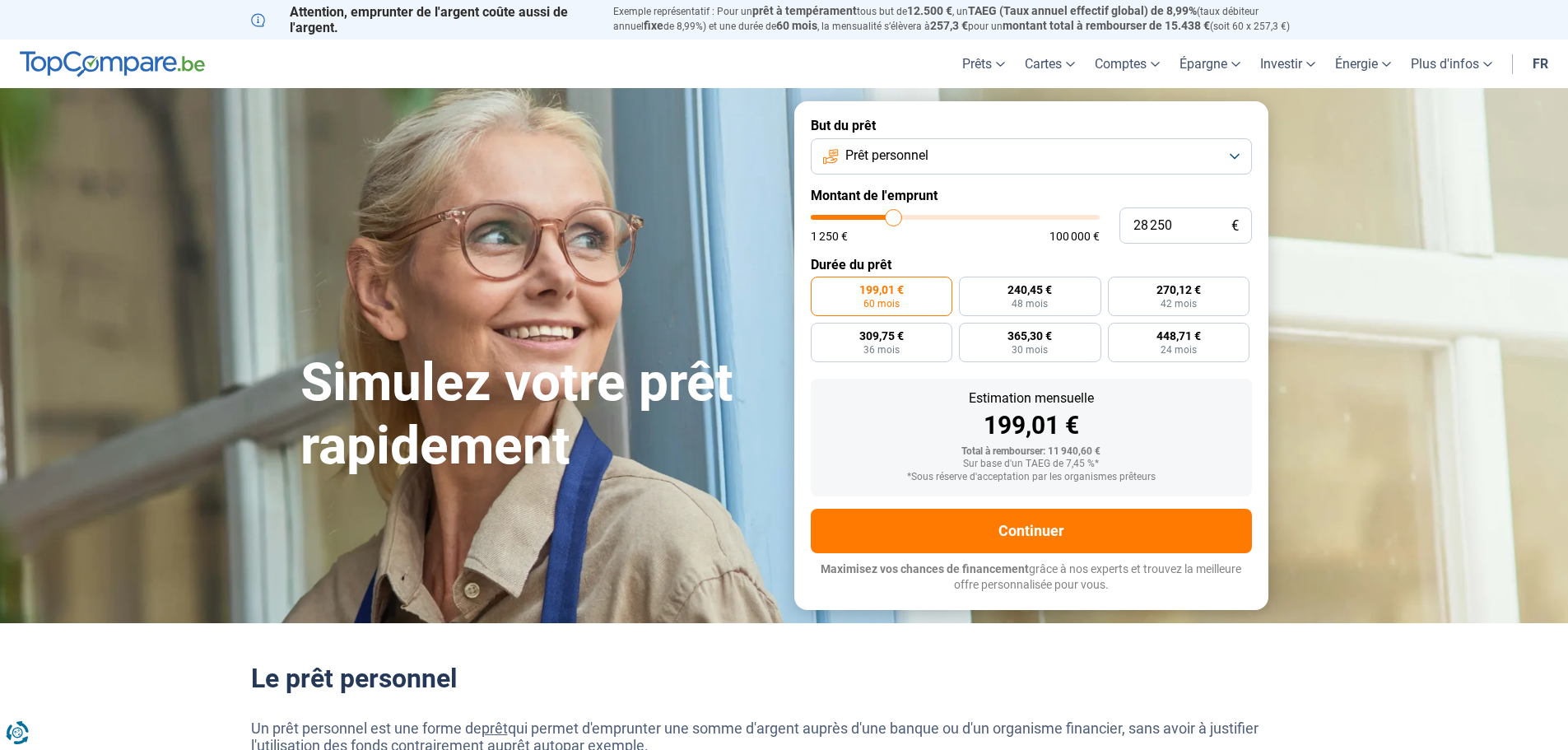
type input "27750"
type input "27 500"
type input "27500"
type input "27 250"
type input "27250"
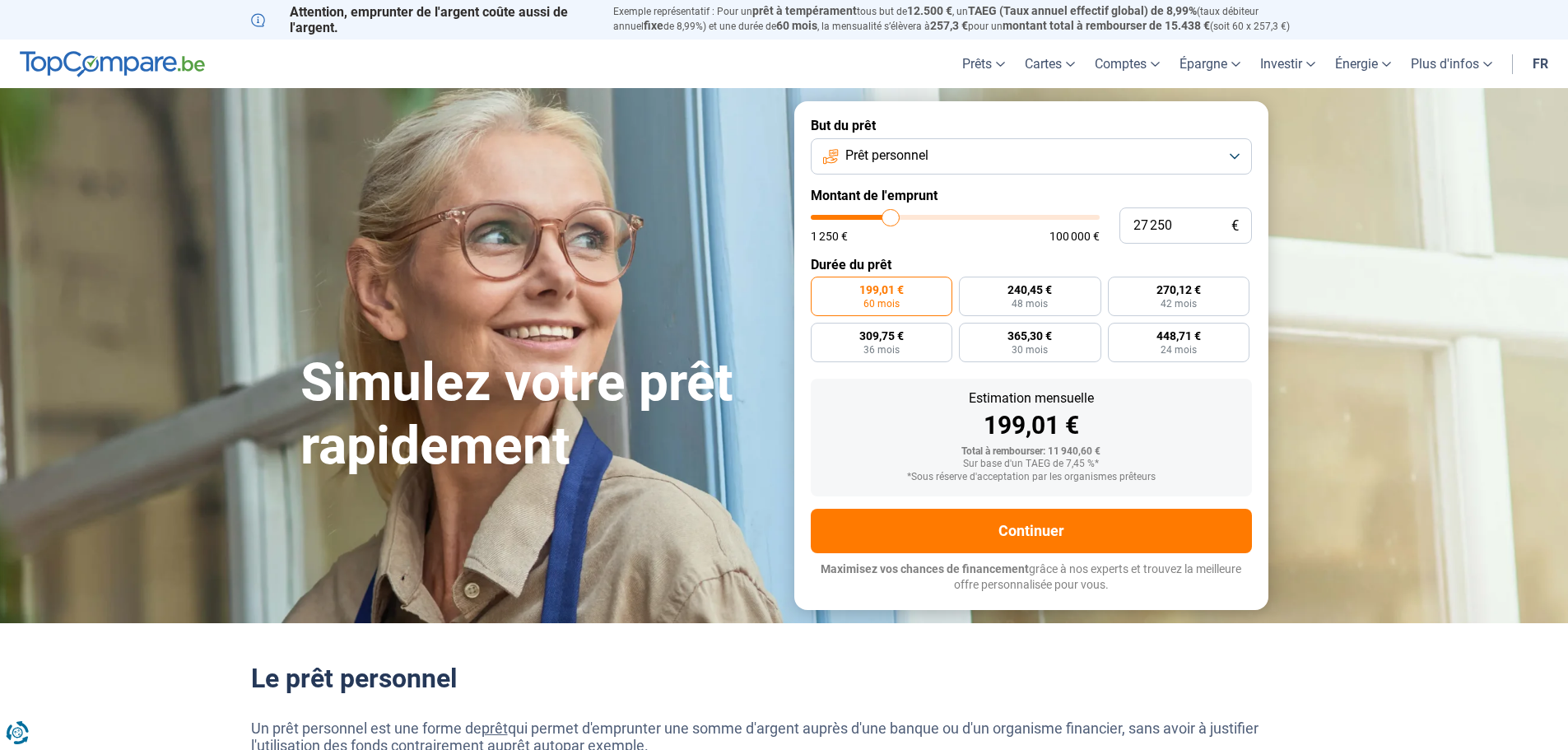
type input "26 750"
type input "26750"
type input "26 500"
type input "26500"
type input "26 250"
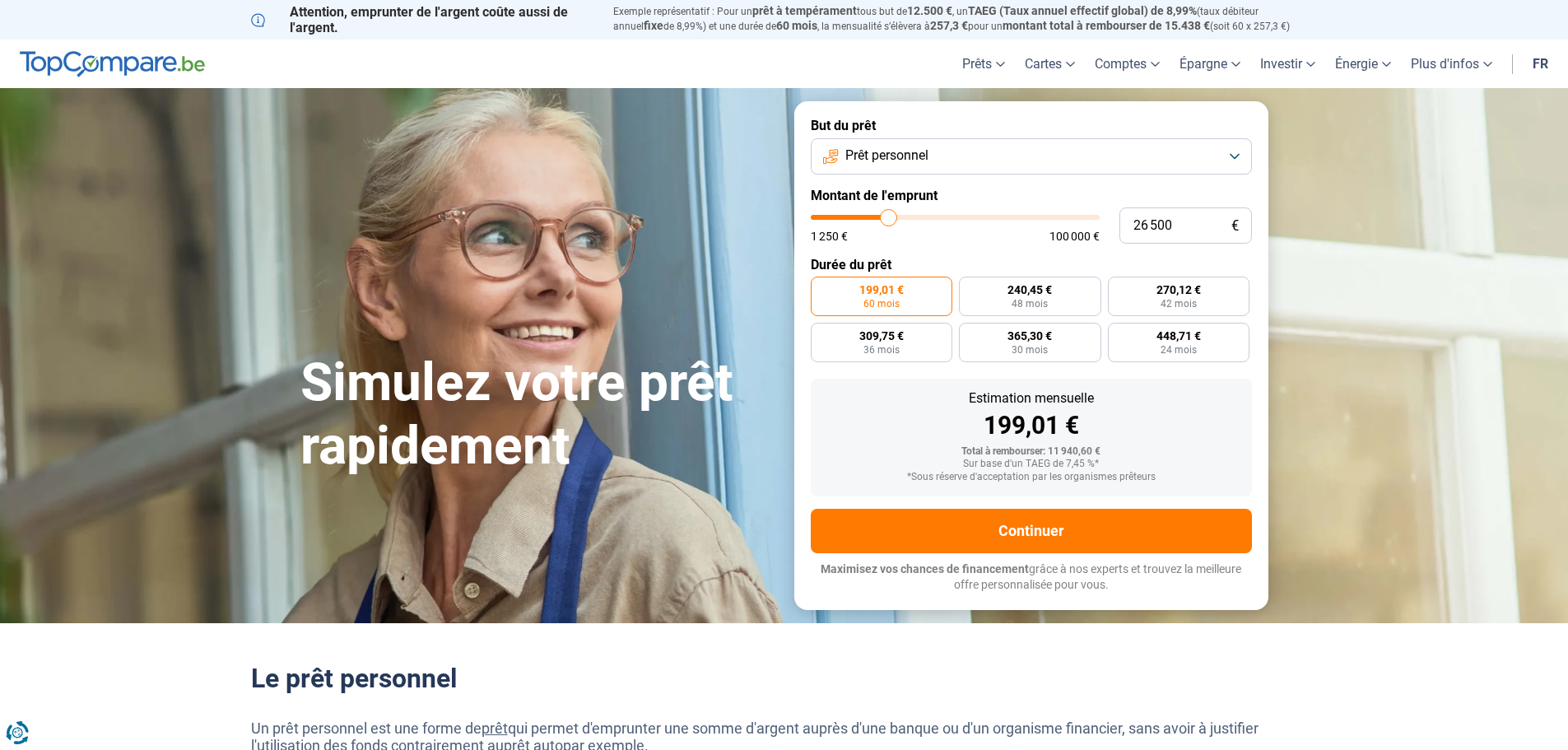
type input "26250"
type input "26 000"
type input "26000"
type input "25 750"
type input "25750"
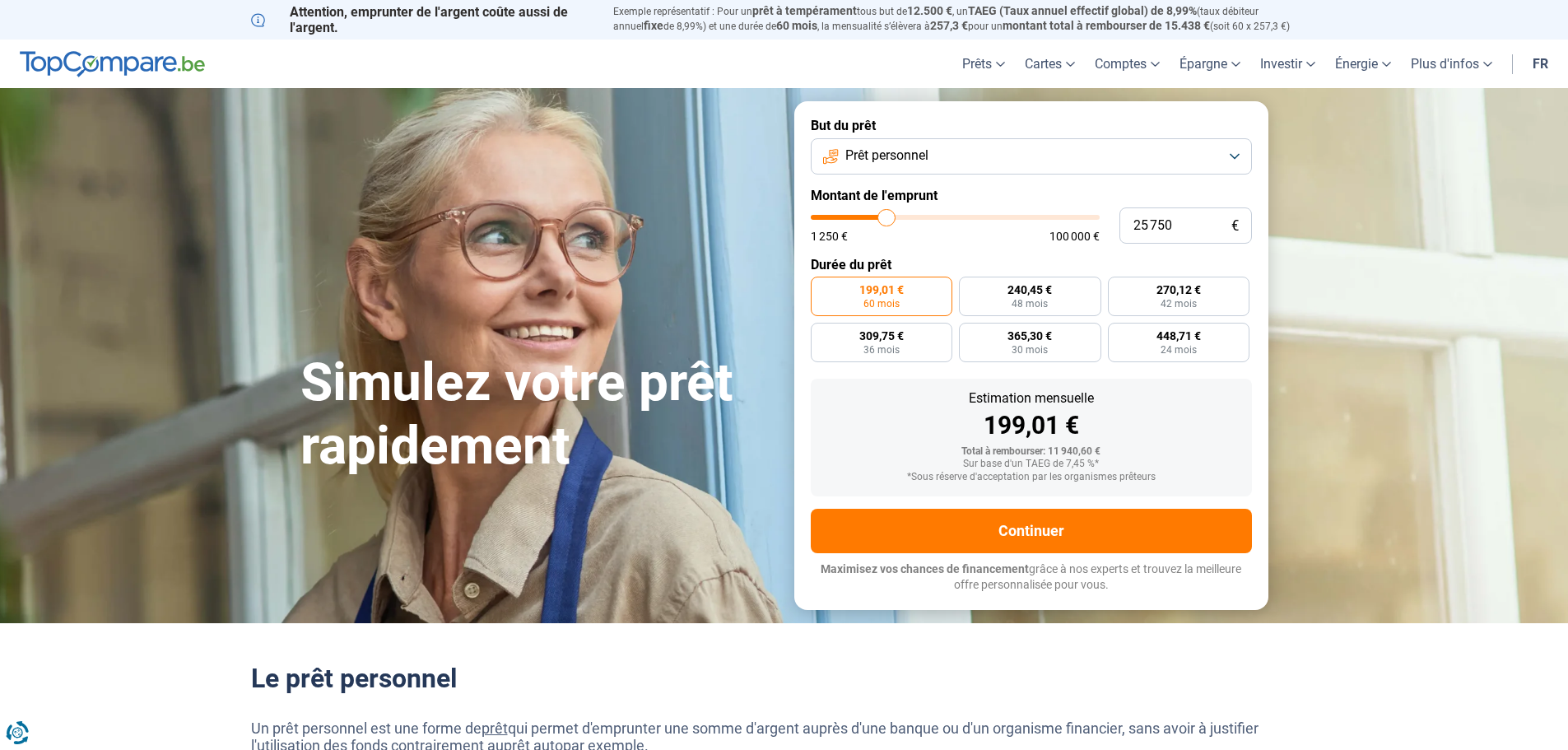
type input "25 000"
type input "25000"
type input "24 750"
type input "24750"
type input "24 250"
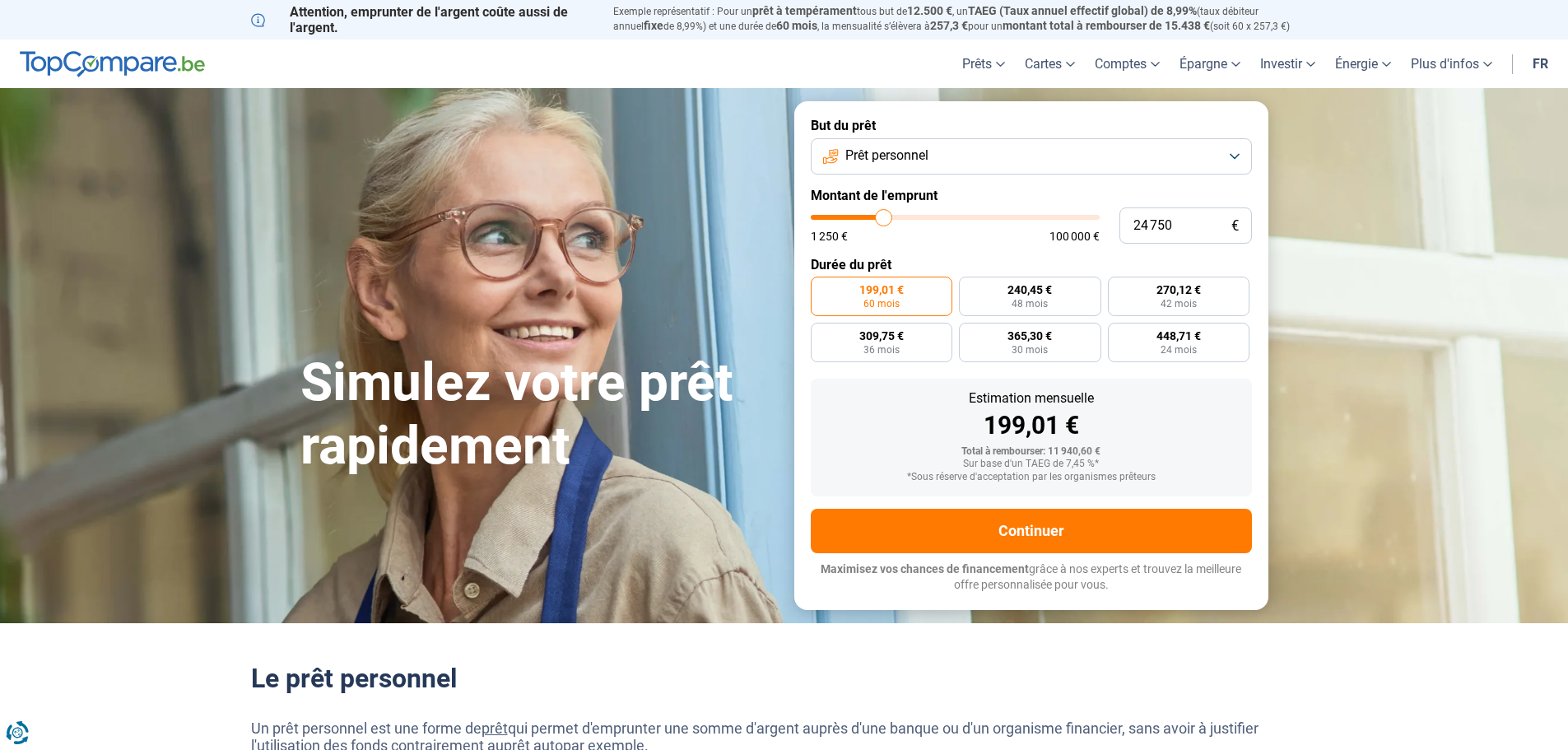
type input "24250"
type input "23 500"
type input "23500"
type input "23 000"
type input "23000"
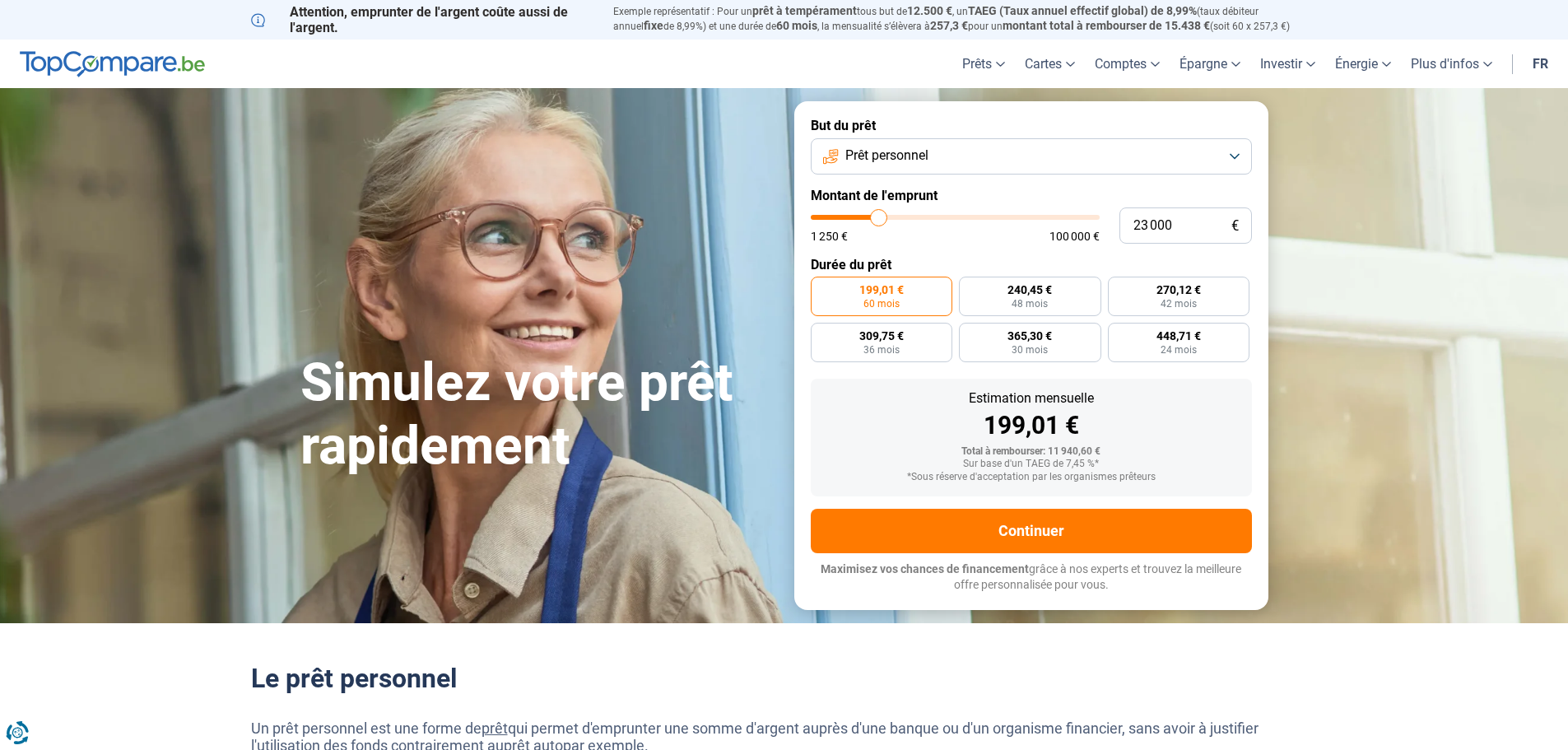
type input "22 750"
type input "22750"
type input "22 250"
drag, startPoint x: 844, startPoint y: 218, endPoint x: 877, endPoint y: 211, distance: 33.7
type input "22250"
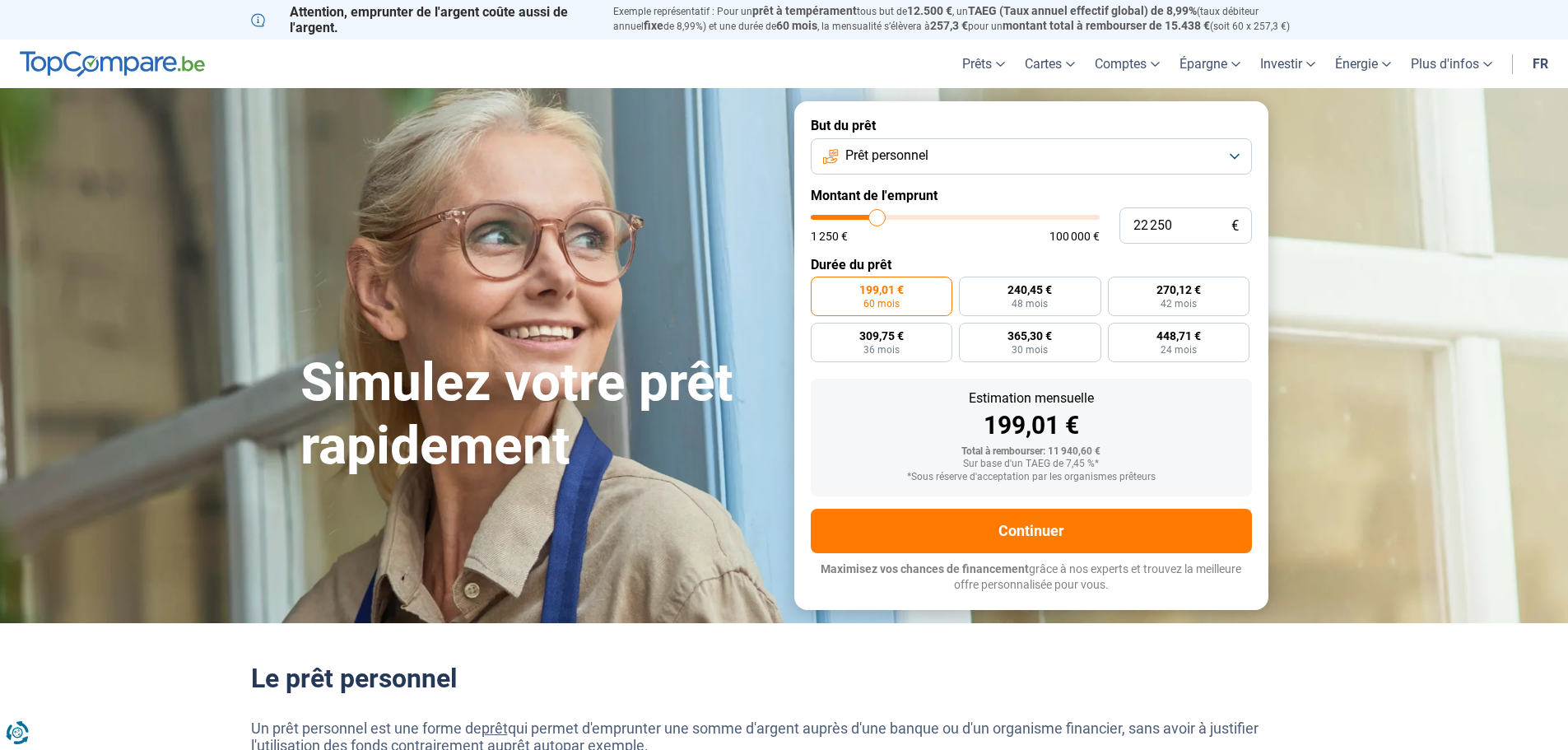
click at [877, 215] on input "range" at bounding box center [955, 217] width 289 height 5
radio input "false"
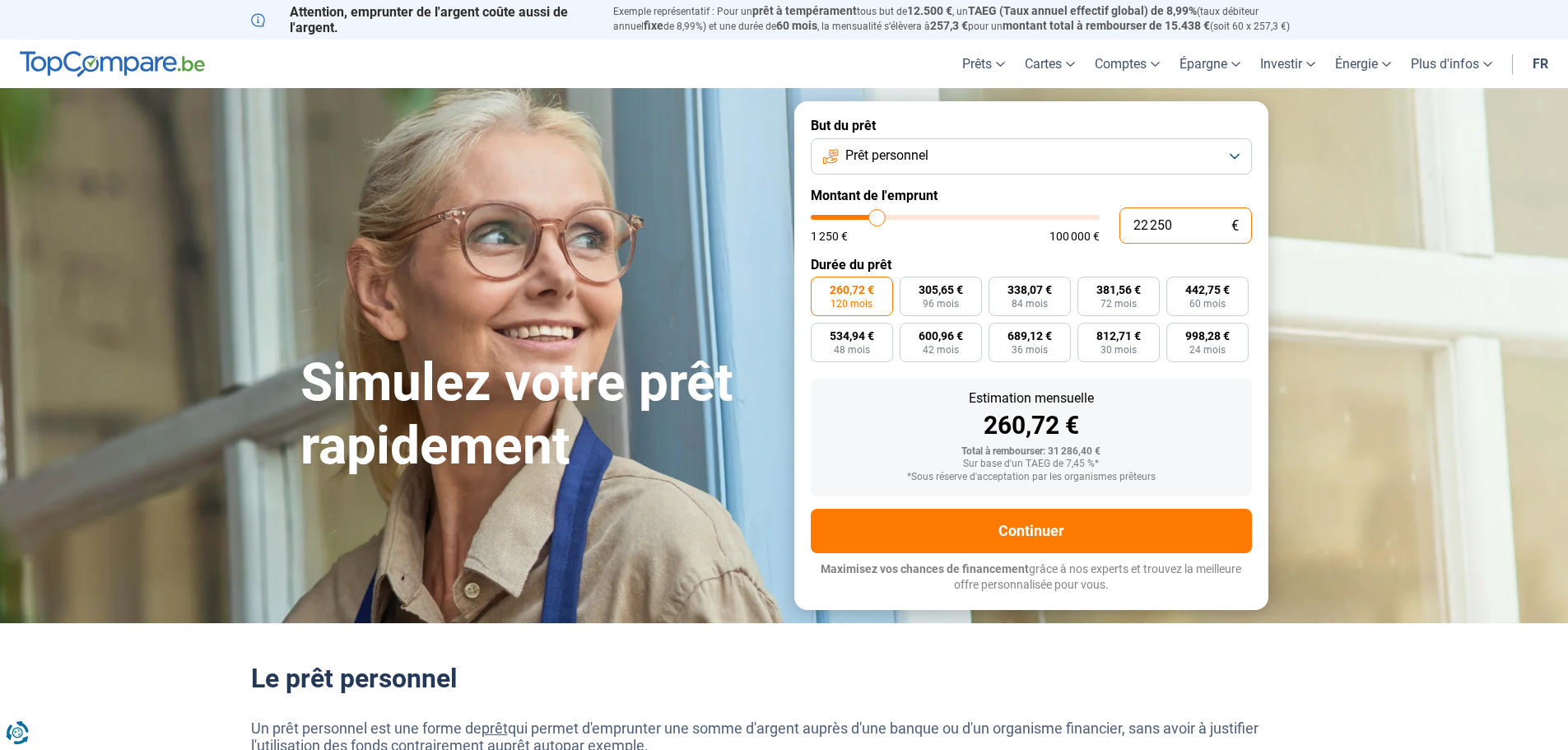
click at [1201, 230] on input "22 250" at bounding box center [1186, 225] width 132 height 36
type input "2 225"
type input "2250"
type input "222"
type input "1250"
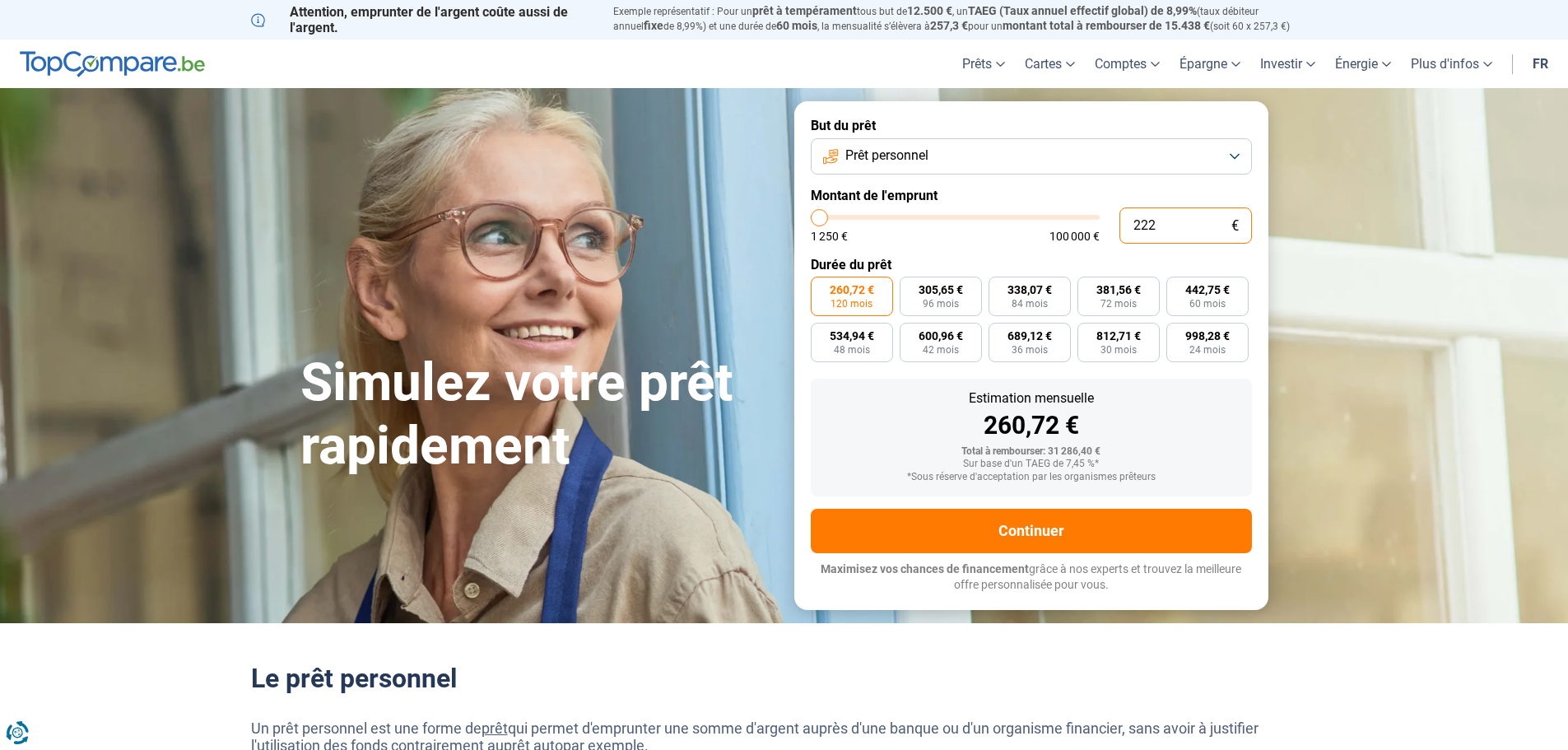
type input "22"
type input "1250"
type input "2"
type input "1250"
type input "0"
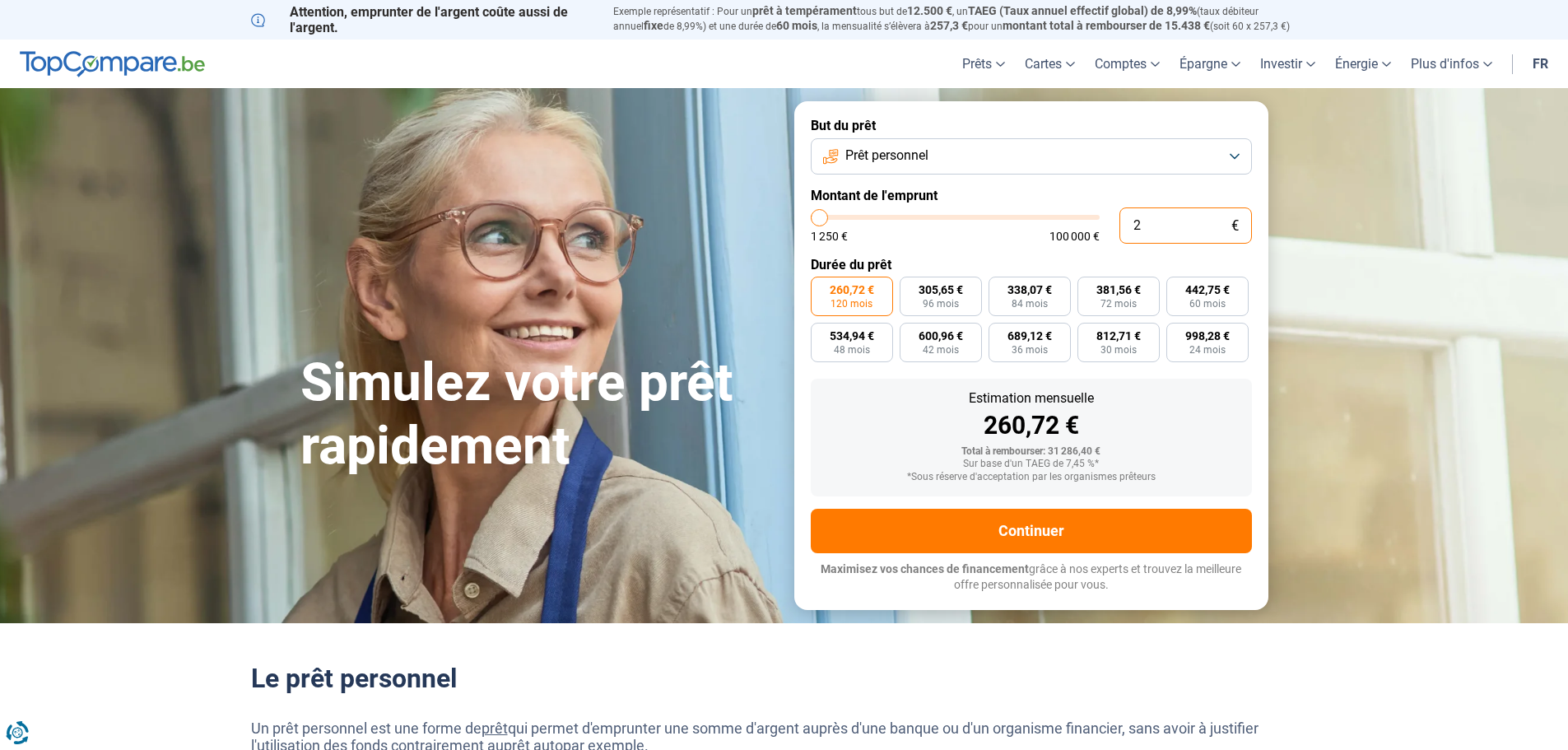
type input "1250"
type input "1"
type input "1250"
type input "11"
type input "1250"
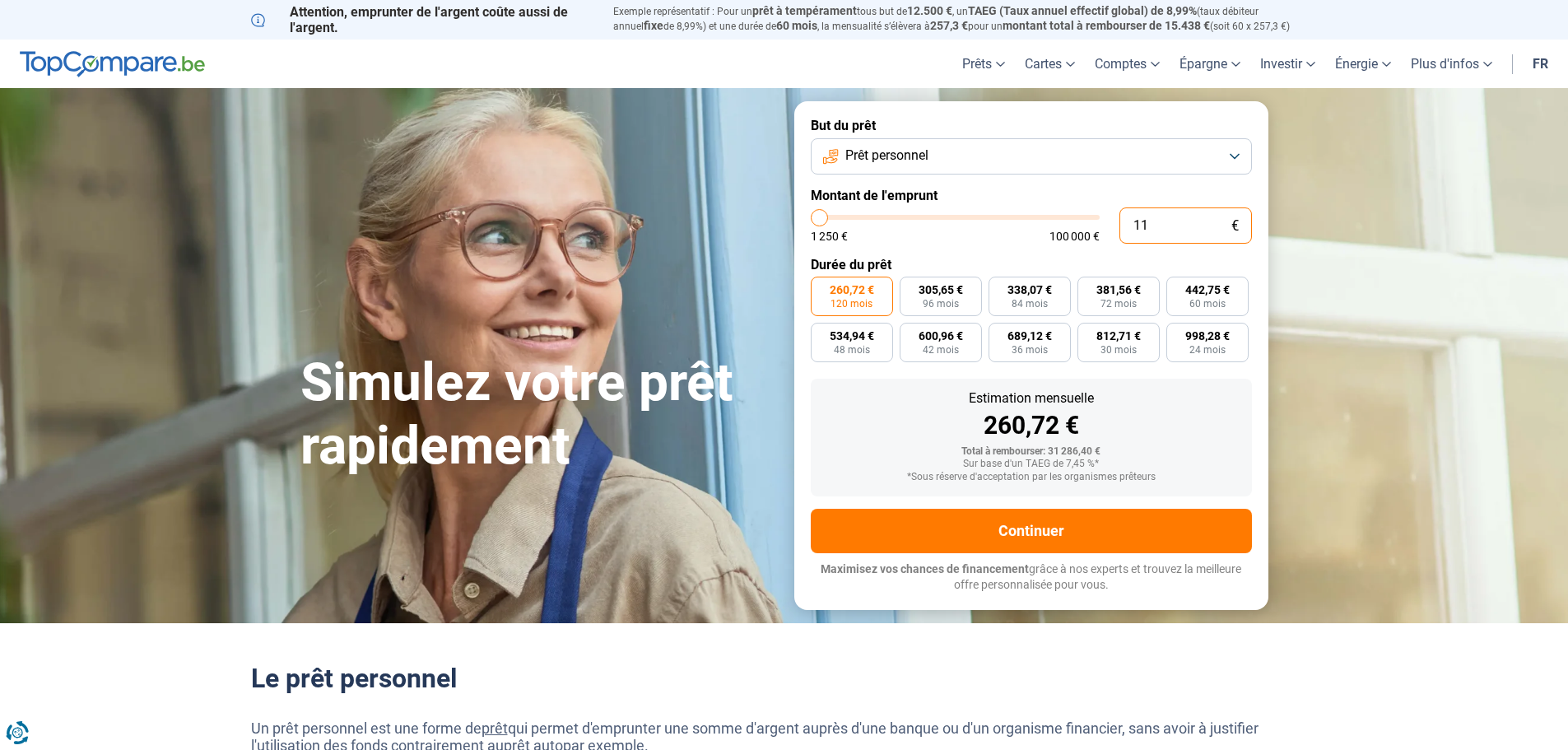
type input "110"
type input "1250"
type input "1 100"
type input "1250"
type input "11 000"
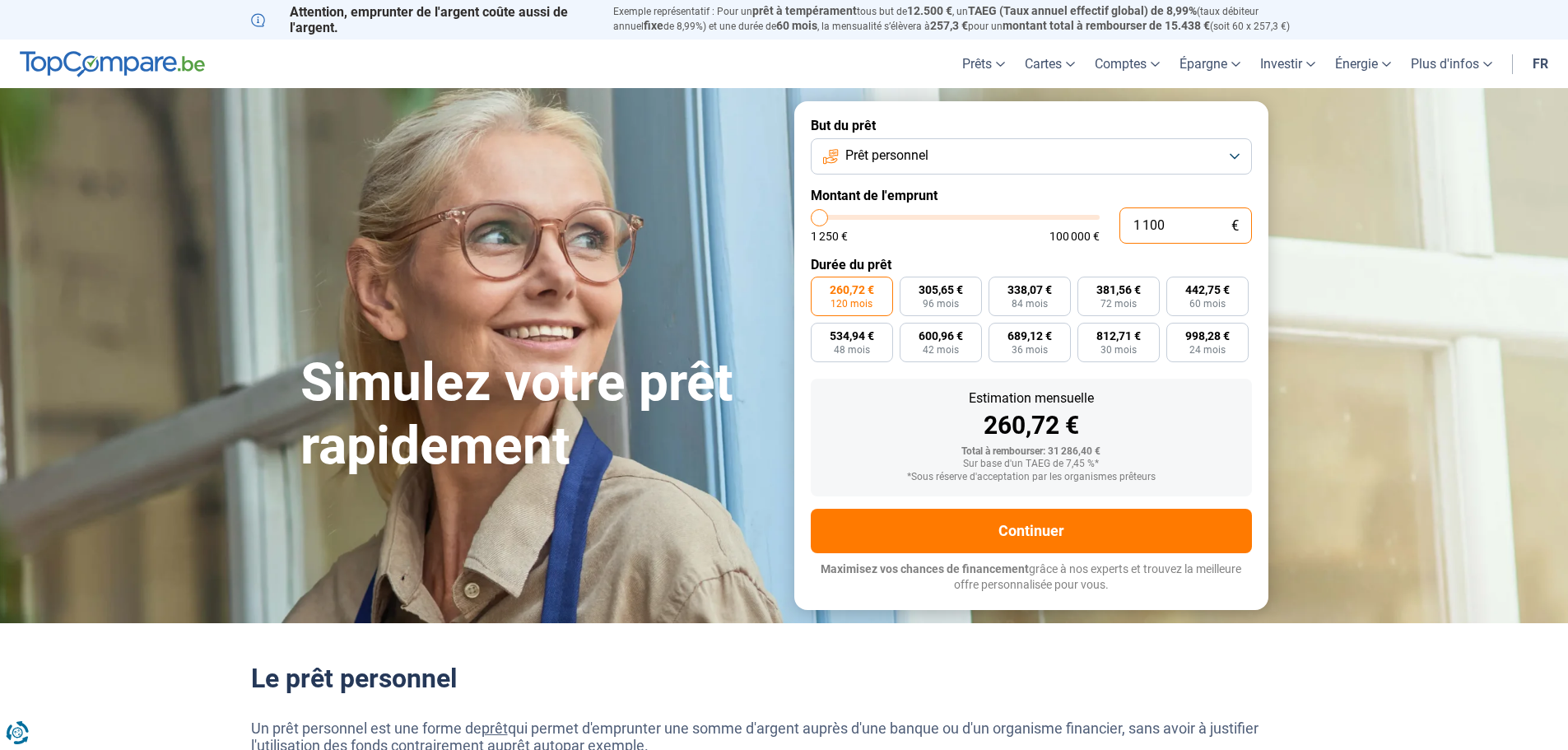
type input "11000"
radio input "true"
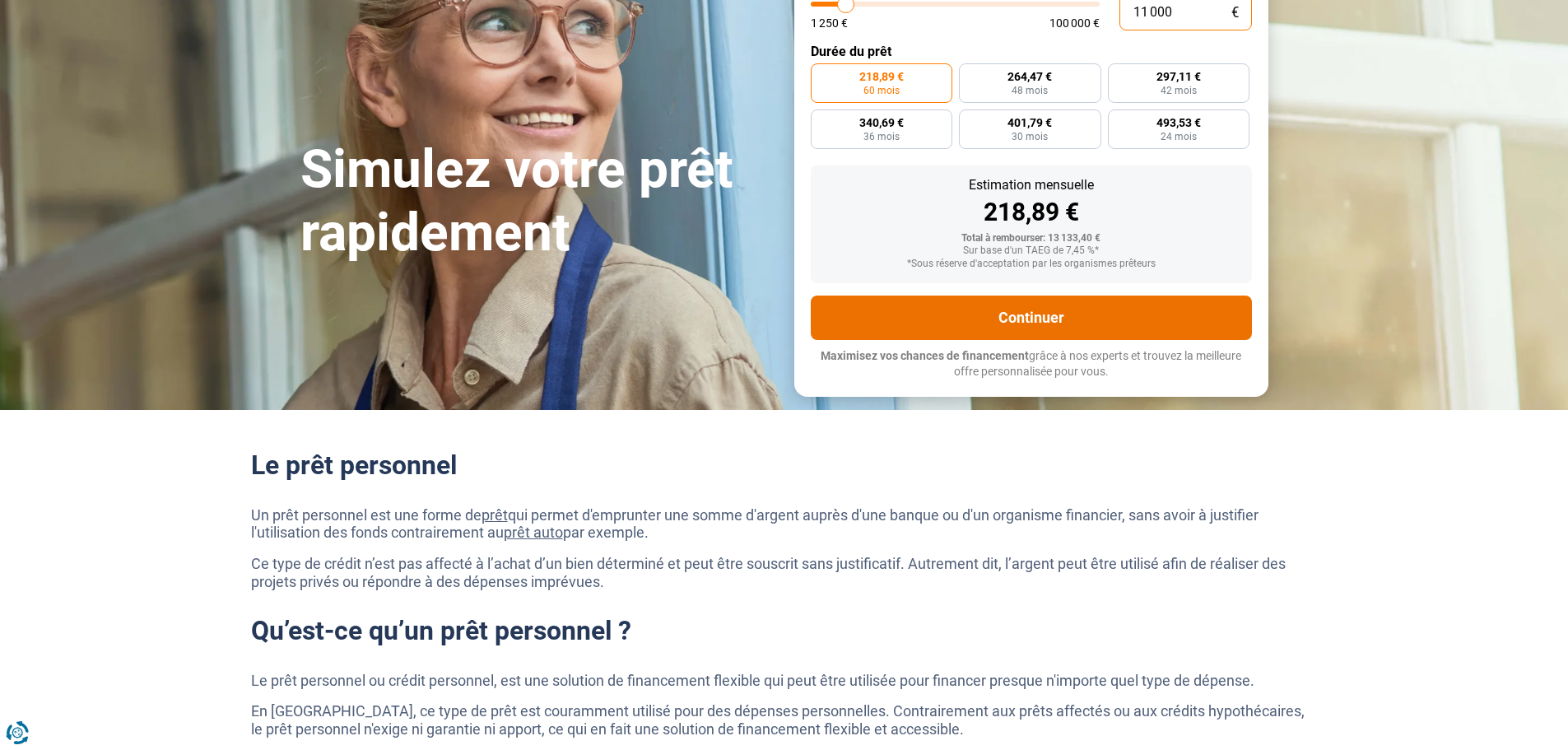
scroll to position [165, 0]
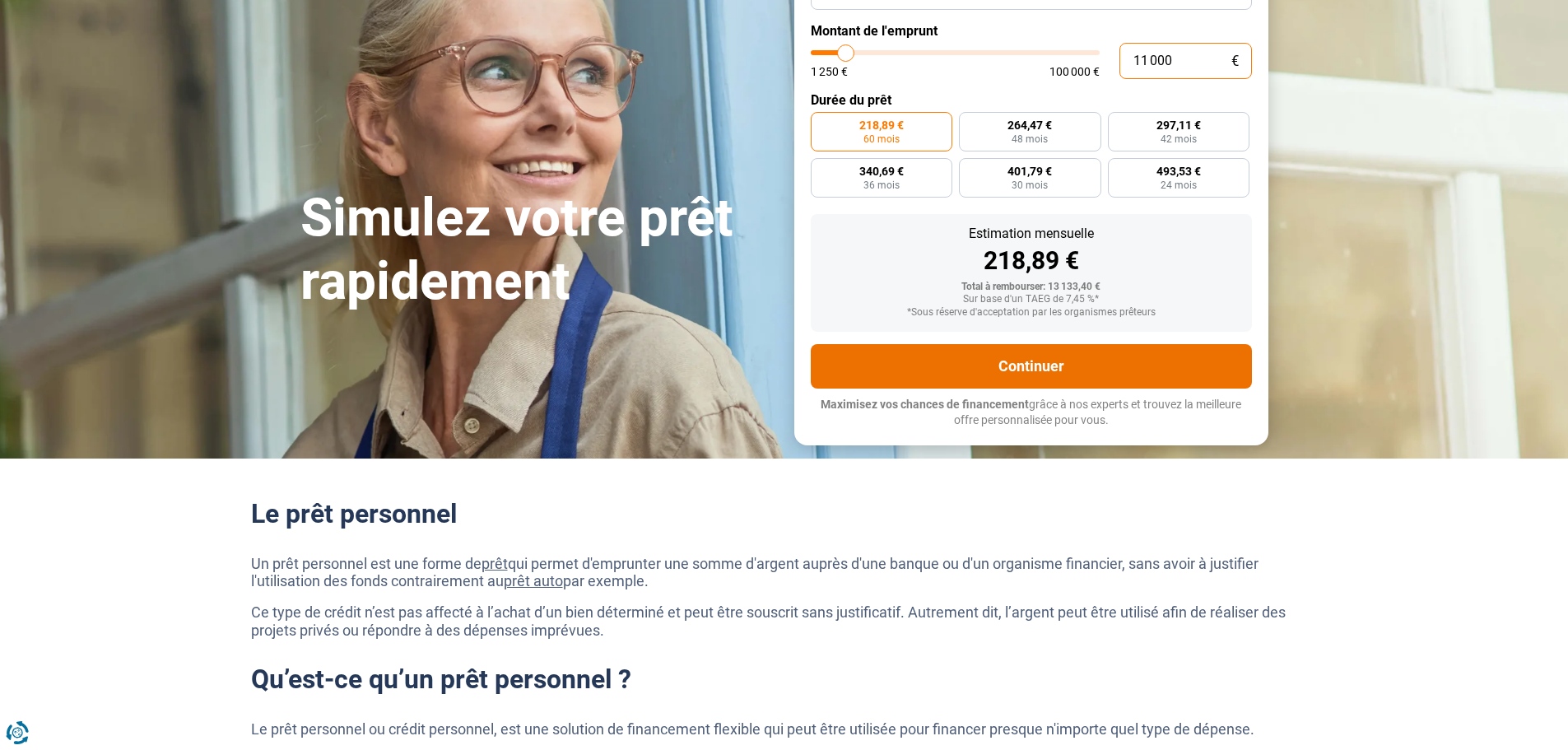
type input "11 000"
click at [993, 358] on button "Continuer" at bounding box center [1032, 367] width 441 height 44
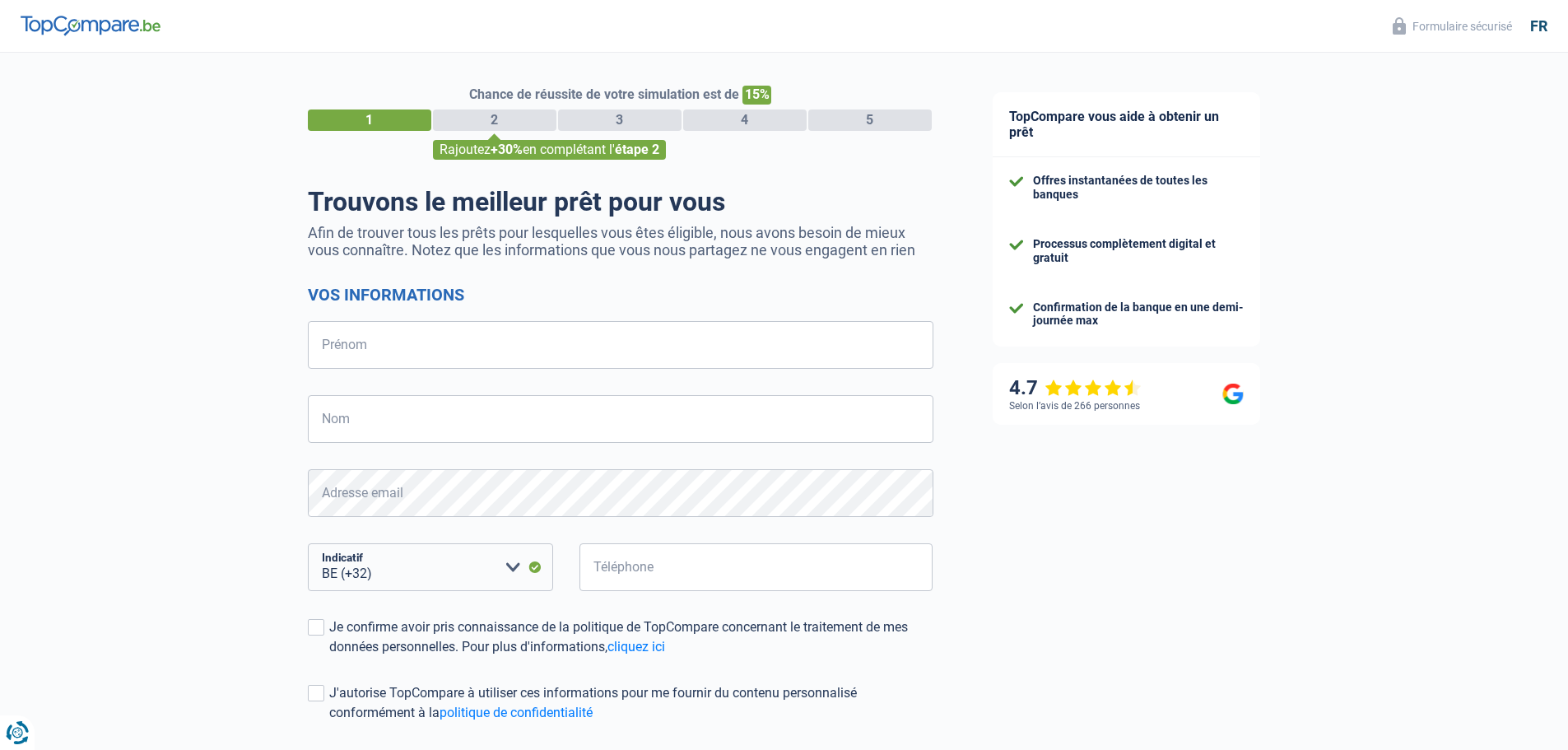
select select "32"
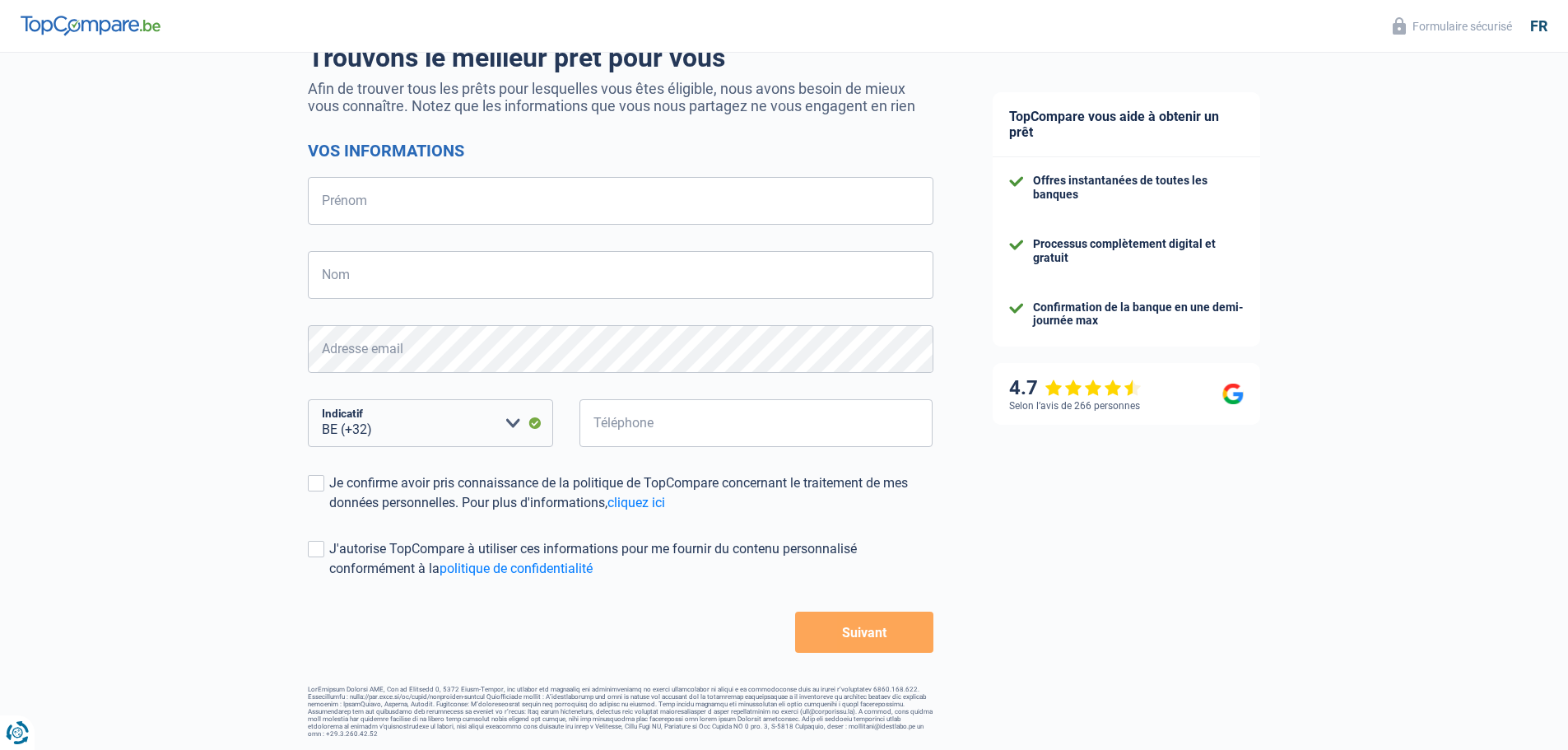
click at [865, 622] on button "Suivant" at bounding box center [864, 632] width 138 height 41
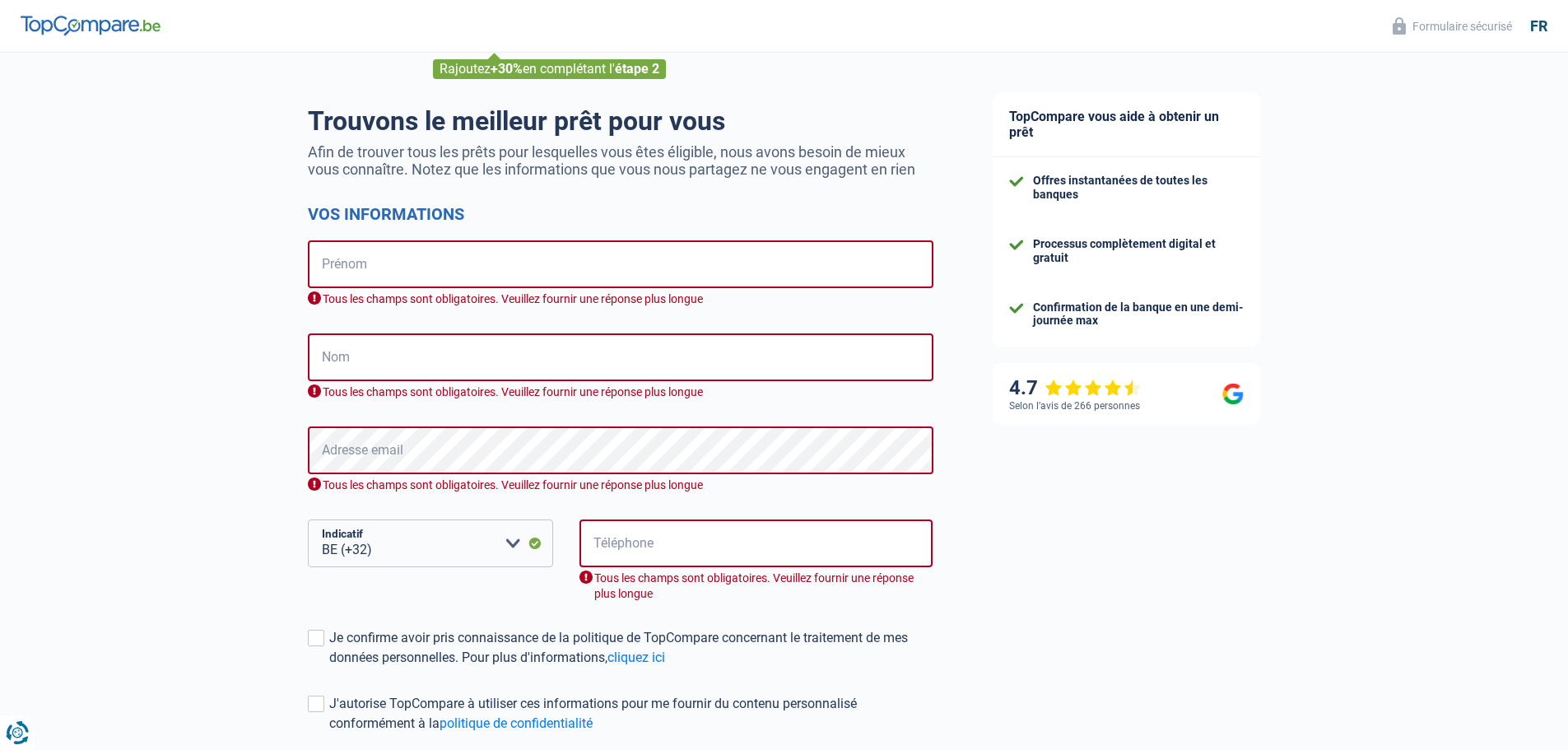
scroll to position [0, 0]
